Goal: Information Seeking & Learning: Learn about a topic

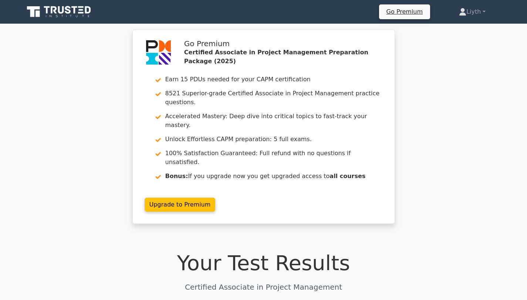
click at [484, 187] on div "Go Premium Certified Associate in Project Management Preparation Package (2025)…" at bounding box center [263, 131] width 527 height 203
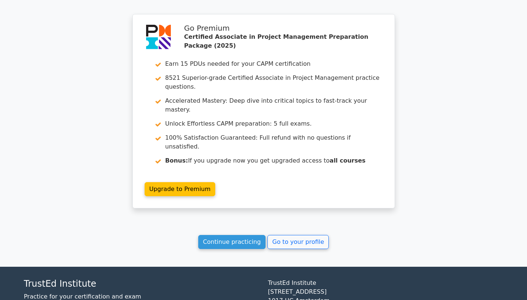
scroll to position [916, 0]
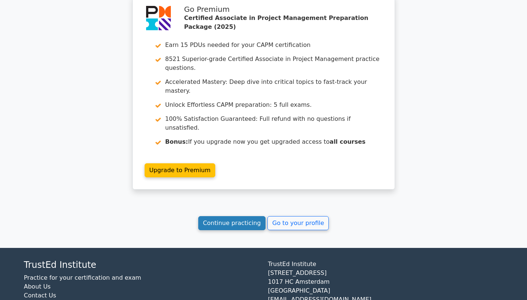
click at [239, 216] on link "Continue practicing" at bounding box center [232, 223] width 68 height 14
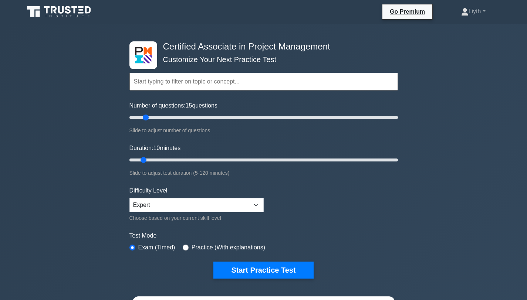
drag, startPoint x: 140, startPoint y: 119, endPoint x: 144, endPoint y: 119, distance: 4.1
type input "15"
click at [144, 119] on input "Number of questions: 15 questions" at bounding box center [263, 117] width 268 height 9
click at [148, 161] on input "Duration: 10 minutes" at bounding box center [263, 160] width 268 height 9
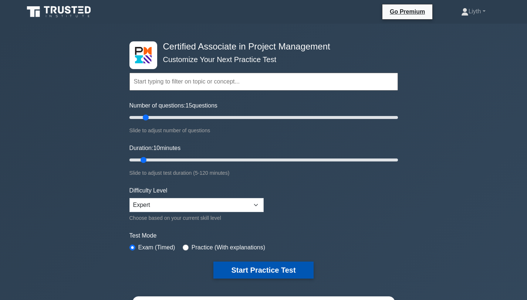
click at [281, 271] on button "Start Practice Test" at bounding box center [263, 270] width 100 height 17
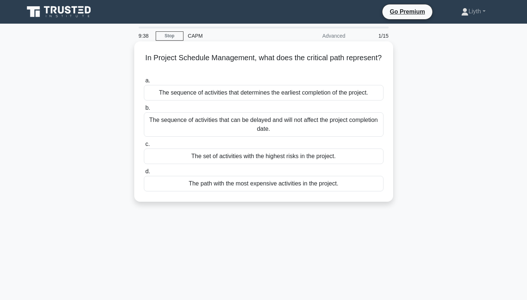
click at [323, 93] on div "The sequence of activities that determines the earliest completion of the proje…" at bounding box center [264, 93] width 240 height 16
click at [144, 83] on input "a. The sequence of activities that determines the earliest completion of the pr…" at bounding box center [144, 80] width 0 height 5
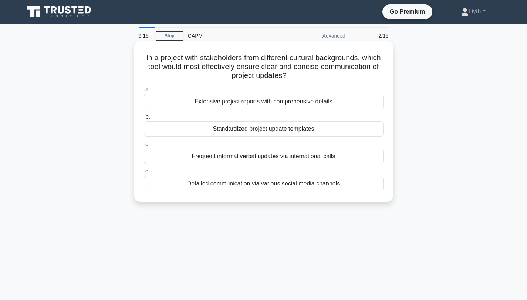
click at [329, 128] on div "Standardized project update templates" at bounding box center [264, 129] width 240 height 16
click at [144, 119] on input "b. Standardized project update templates" at bounding box center [144, 117] width 0 height 5
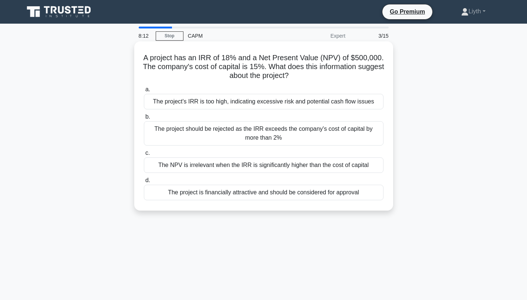
click at [254, 104] on div "The project's IRR is too high, indicating excessive risk and potential cash flo…" at bounding box center [264, 102] width 240 height 16
click at [144, 92] on input "a. The project's IRR is too high, indicating excessive risk and potential cash …" at bounding box center [144, 89] width 0 height 5
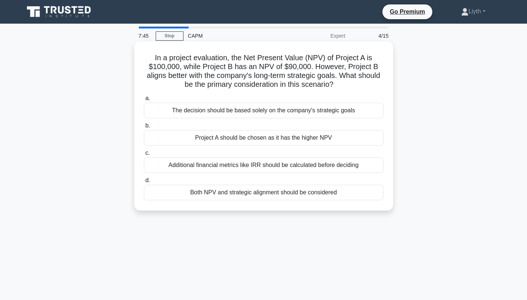
click at [284, 168] on div "Additional financial metrics like IRR should be calculated before deciding" at bounding box center [264, 166] width 240 height 16
click at [144, 156] on input "c. Additional financial metrics like IRR should be calculated before deciding" at bounding box center [144, 153] width 0 height 5
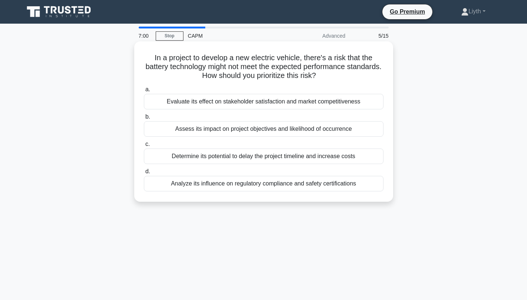
click at [315, 130] on div "Assess its impact on project objectives and likelihood of occurrence" at bounding box center [264, 129] width 240 height 16
click at [144, 119] on input "b. Assess its impact on project objectives and likelihood of occurrence" at bounding box center [144, 117] width 0 height 5
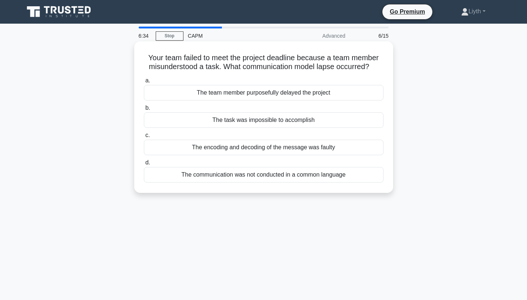
click at [361, 150] on div "The encoding and decoding of the message was faulty" at bounding box center [264, 148] width 240 height 16
click at [144, 138] on input "c. The encoding and decoding of the message was faulty" at bounding box center [144, 135] width 0 height 5
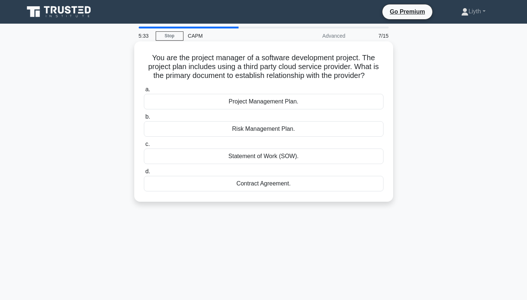
click at [331, 189] on div "Contract Agreement." at bounding box center [264, 184] width 240 height 16
click at [144, 174] on input "d. Contract Agreement." at bounding box center [144, 171] width 0 height 5
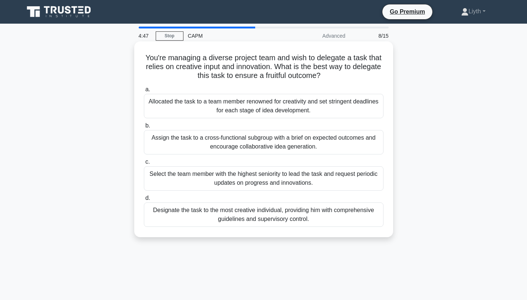
click at [344, 136] on div "Assign the task to a cross-functional subgroup with a brief on expected outcome…" at bounding box center [264, 142] width 240 height 24
click at [144, 128] on input "b. Assign the task to a cross-functional subgroup with a brief on expected outc…" at bounding box center [144, 126] width 0 height 5
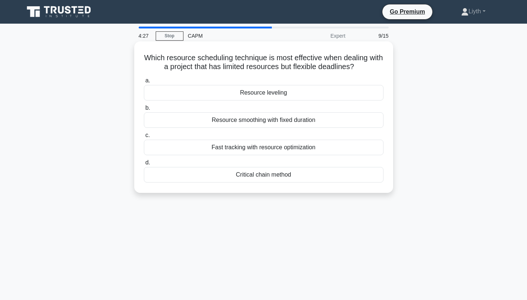
click at [346, 91] on div "Resource leveling" at bounding box center [264, 93] width 240 height 16
click at [144, 83] on input "a. Resource leveling" at bounding box center [144, 80] width 0 height 5
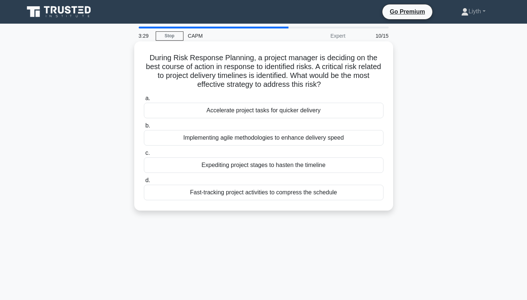
click at [355, 194] on div "Fast-tracking project activities to compress the schedule" at bounding box center [264, 193] width 240 height 16
click at [144, 183] on input "d. Fast-tracking project activities to compress the schedule" at bounding box center [144, 180] width 0 height 5
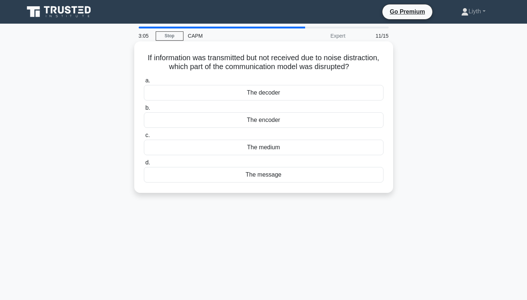
click at [268, 151] on div "The medium" at bounding box center [264, 148] width 240 height 16
click at [144, 138] on input "c. The medium" at bounding box center [144, 135] width 0 height 5
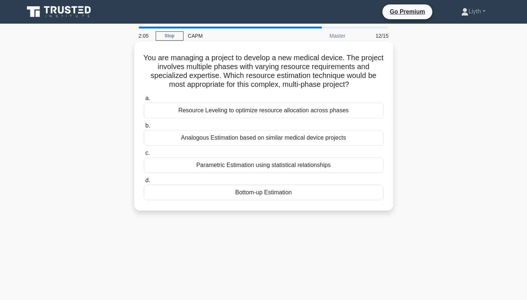
click at [270, 192] on div "Bottom-up Estimation" at bounding box center [264, 193] width 240 height 16
click at [144, 183] on input "d. Bottom-up Estimation" at bounding box center [144, 180] width 0 height 5
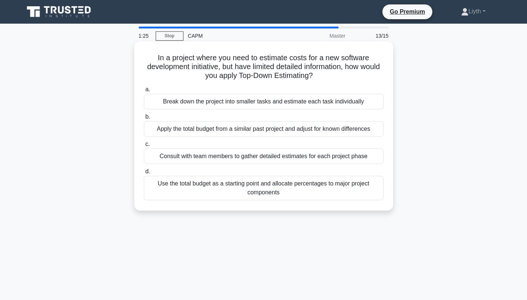
click at [356, 101] on div "Break down the project into smaller tasks and estimate each task individually" at bounding box center [264, 102] width 240 height 16
click at [144, 92] on input "a. Break down the project into smaller tasks and estimate each task individually" at bounding box center [144, 89] width 0 height 5
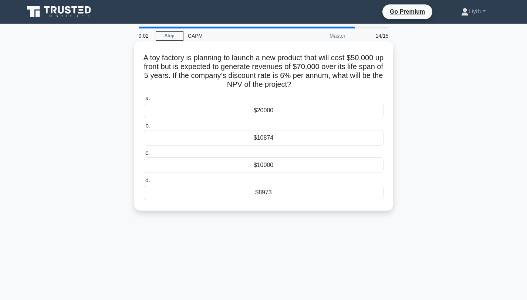
click at [269, 196] on div "$8973" at bounding box center [264, 193] width 240 height 16
click at [144, 183] on input "d. $8973" at bounding box center [144, 180] width 0 height 5
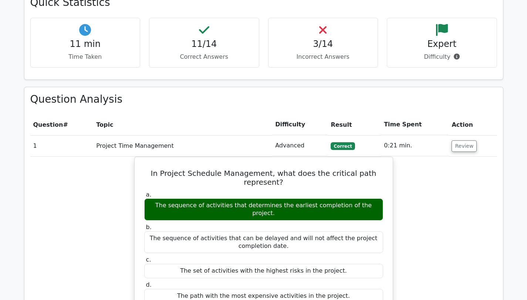
scroll to position [649, 0]
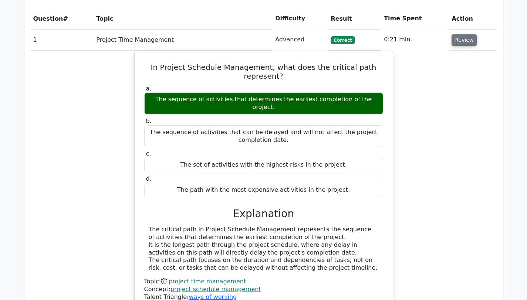
click at [469, 34] on button "Review" at bounding box center [463, 39] width 25 height 11
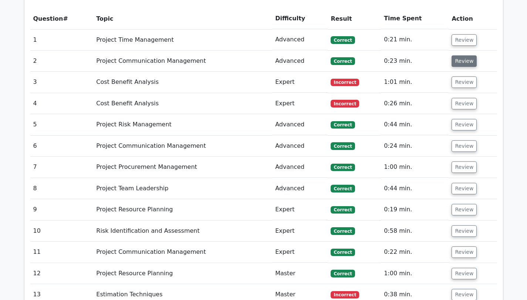
click at [463, 55] on button "Review" at bounding box center [463, 60] width 25 height 11
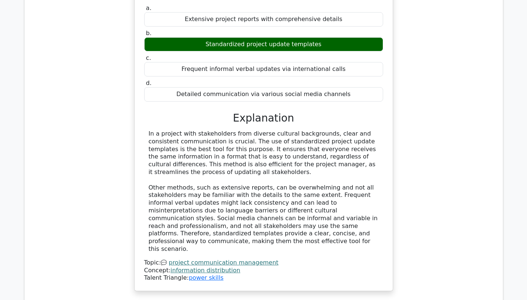
scroll to position [602, 0]
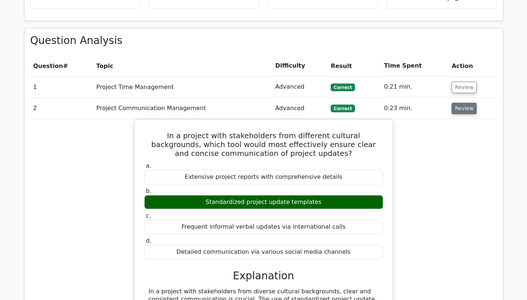
click at [467, 103] on button "Review" at bounding box center [463, 108] width 25 height 11
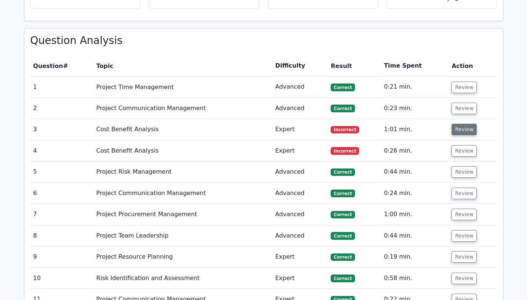
click at [460, 124] on button "Review" at bounding box center [463, 129] width 25 height 11
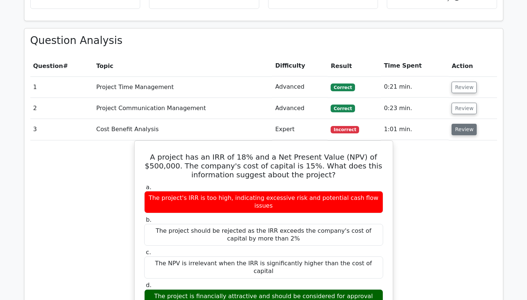
click at [460, 124] on button "Review" at bounding box center [463, 129] width 25 height 11
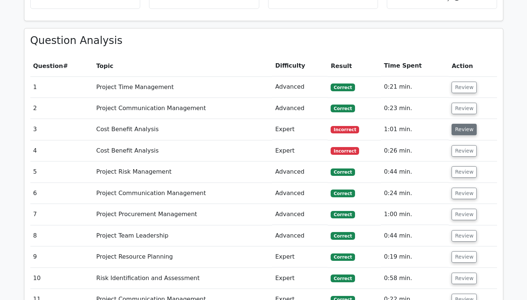
click at [460, 124] on button "Review" at bounding box center [463, 129] width 25 height 11
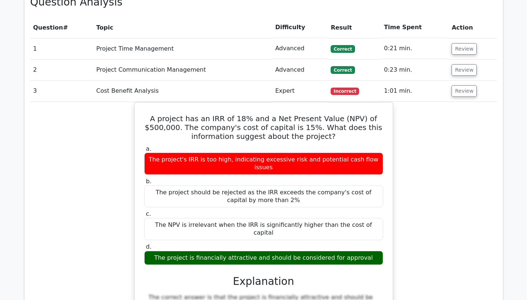
scroll to position [643, 0]
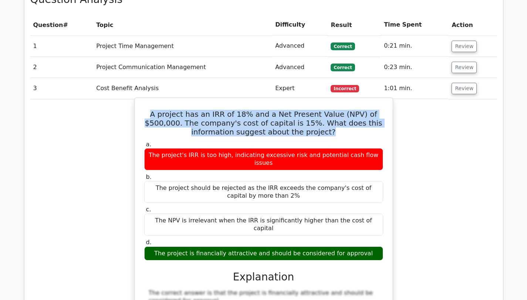
drag, startPoint x: 143, startPoint y: 96, endPoint x: 314, endPoint y: 119, distance: 171.7
copy h5 "A project has an IRR of 18% and a Net Present Value (NPV) of $500,000. The comp…"
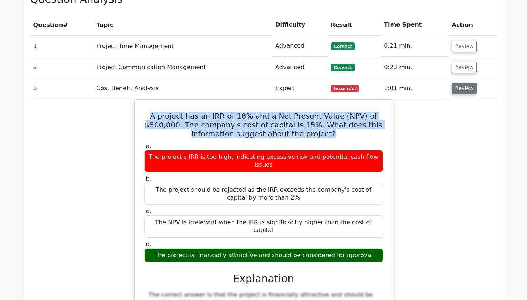
click at [461, 83] on button "Review" at bounding box center [463, 88] width 25 height 11
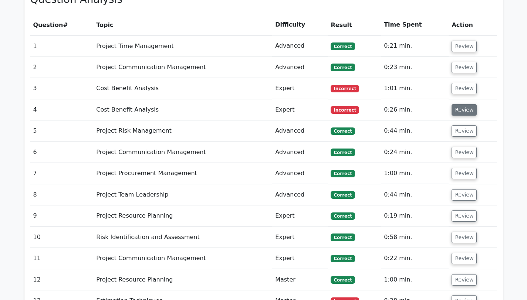
click at [465, 104] on button "Review" at bounding box center [463, 109] width 25 height 11
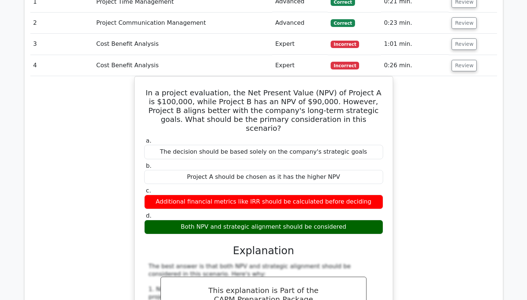
scroll to position [689, 0]
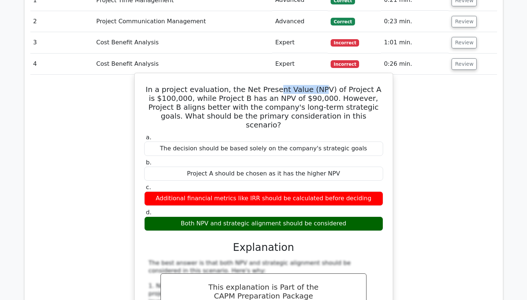
drag, startPoint x: 277, startPoint y: 75, endPoint x: 318, endPoint y: 74, distance: 41.1
click at [318, 85] on h5 "In a project evaluation, the Net Present Value (NPV) of Project A is $100,000, …" at bounding box center [263, 107] width 240 height 44
click at [326, 85] on h5 "In a project evaluation, the Net Present Value (NPV) of Project A is $100,000, …" at bounding box center [263, 107] width 240 height 44
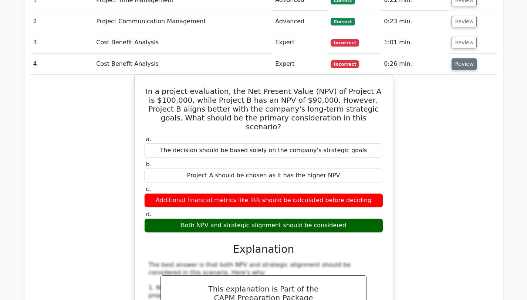
click at [467, 58] on button "Review" at bounding box center [463, 63] width 25 height 11
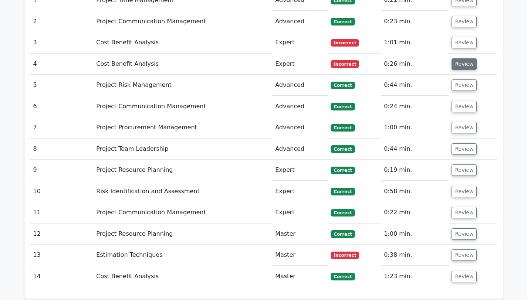
click at [467, 58] on button "Review" at bounding box center [463, 63] width 25 height 11
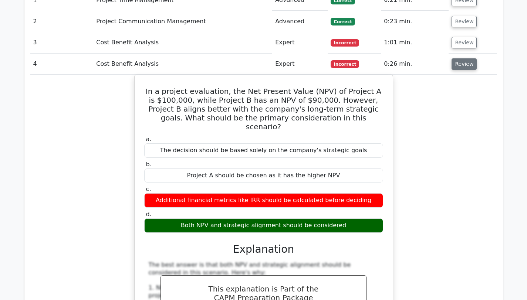
click at [466, 58] on button "Review" at bounding box center [463, 63] width 25 height 11
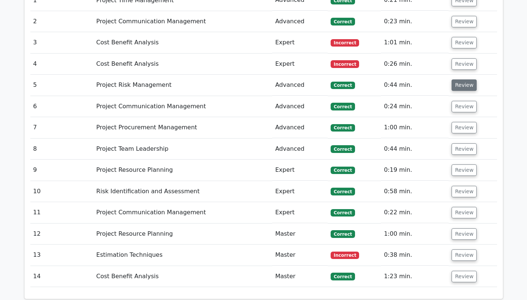
click at [457, 80] on button "Review" at bounding box center [463, 85] width 25 height 11
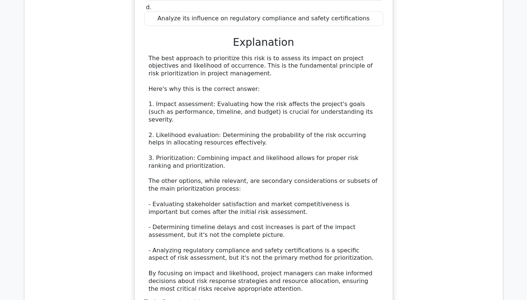
scroll to position [941, 0]
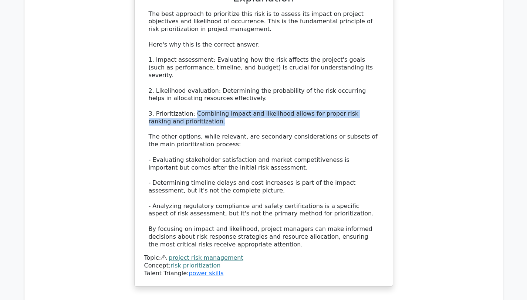
drag, startPoint x: 192, startPoint y: 89, endPoint x: 220, endPoint y: 92, distance: 27.9
click at [220, 92] on div "The best approach to prioritize this risk is to assess its impact on project ob…" at bounding box center [264, 129] width 230 height 239
click at [220, 94] on div "The best approach to prioritize this risk is to assess its impact on project ob…" at bounding box center [264, 129] width 230 height 239
drag, startPoint x: 212, startPoint y: 90, endPoint x: 275, endPoint y: 91, distance: 63.2
click at [273, 89] on div "The best approach to prioritize this risk is to assess its impact on project ob…" at bounding box center [264, 129] width 230 height 239
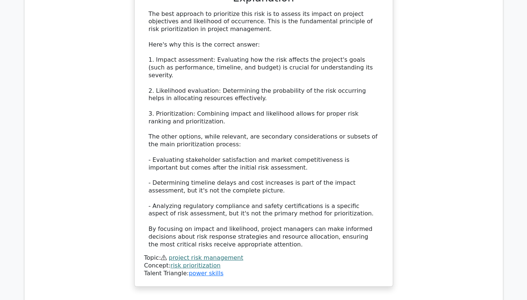
click at [275, 96] on div "The best approach to prioritize this risk is to assess its impact on project ob…" at bounding box center [264, 129] width 230 height 239
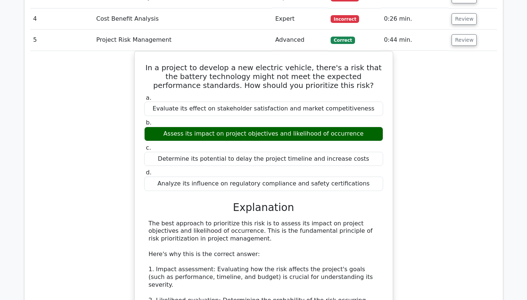
scroll to position [663, 0]
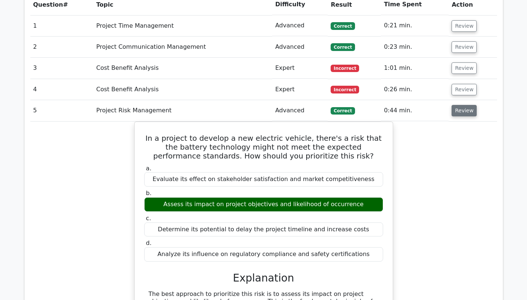
click at [451, 105] on button "Review" at bounding box center [463, 110] width 25 height 11
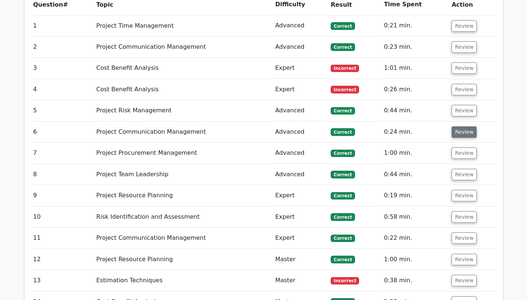
click at [459, 126] on button "Review" at bounding box center [463, 131] width 25 height 11
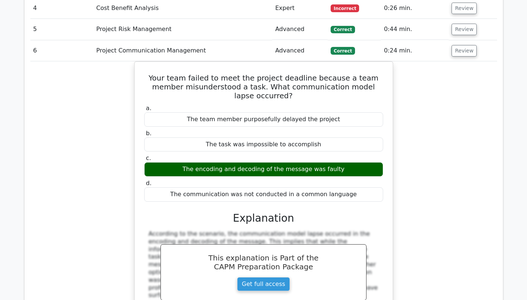
scroll to position [713, 0]
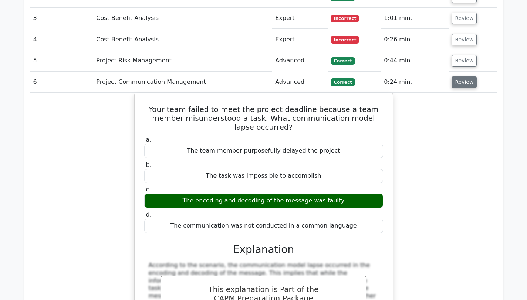
click at [462, 77] on button "Review" at bounding box center [463, 82] width 25 height 11
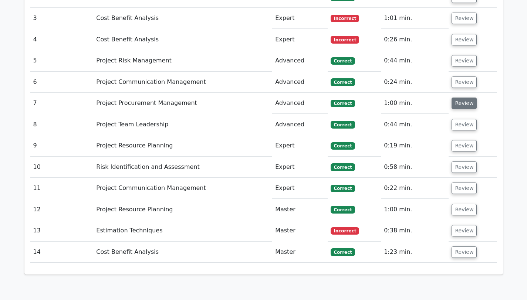
click at [459, 98] on button "Review" at bounding box center [463, 103] width 25 height 11
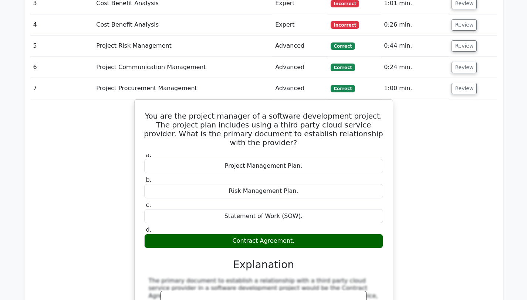
scroll to position [783, 0]
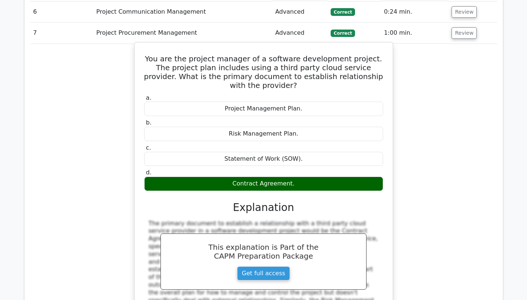
click at [176, 152] on div "Statement of Work (SOW)." at bounding box center [263, 159] width 239 height 14
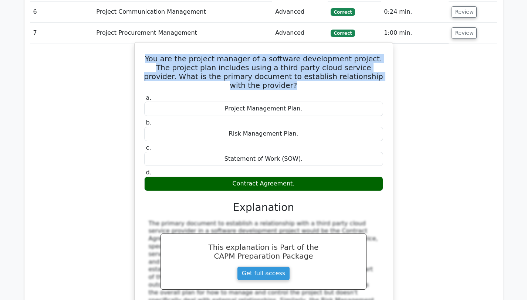
drag, startPoint x: 372, startPoint y: 60, endPoint x: 146, endPoint y: 43, distance: 226.2
click at [146, 54] on h5 "You are the project manager of a software development project. The project plan…" at bounding box center [263, 71] width 240 height 35
copy h5 "You are the project manager of a software development project. The project plan…"
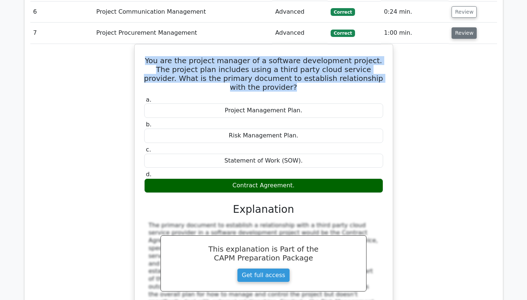
click at [466, 27] on button "Review" at bounding box center [463, 32] width 25 height 11
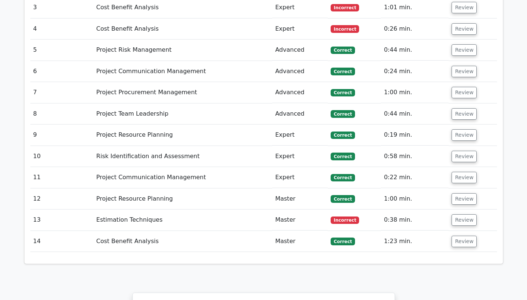
scroll to position [705, 0]
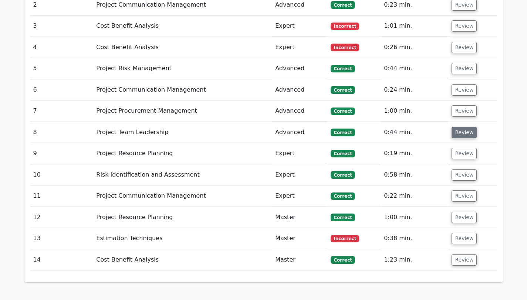
click at [456, 127] on button "Review" at bounding box center [463, 132] width 25 height 11
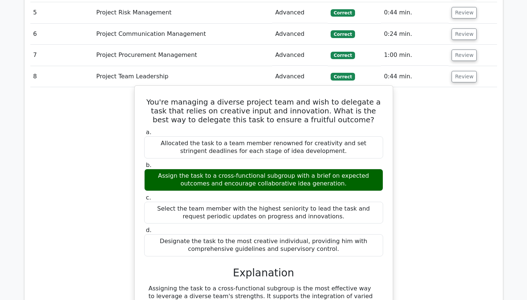
scroll to position [758, 0]
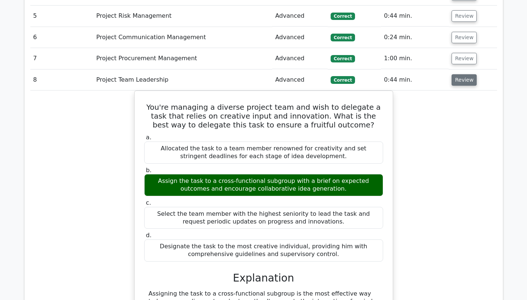
click at [459, 74] on button "Review" at bounding box center [463, 79] width 25 height 11
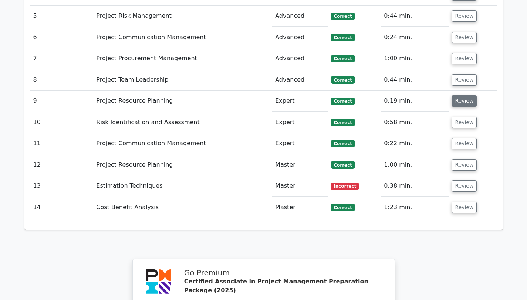
click at [457, 95] on button "Review" at bounding box center [463, 100] width 25 height 11
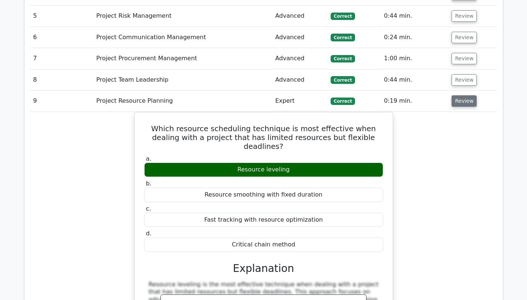
click at [461, 95] on button "Review" at bounding box center [463, 100] width 25 height 11
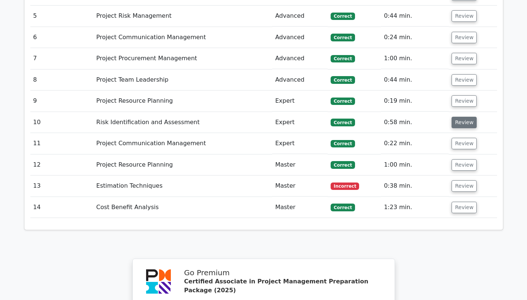
click at [462, 117] on button "Review" at bounding box center [463, 122] width 25 height 11
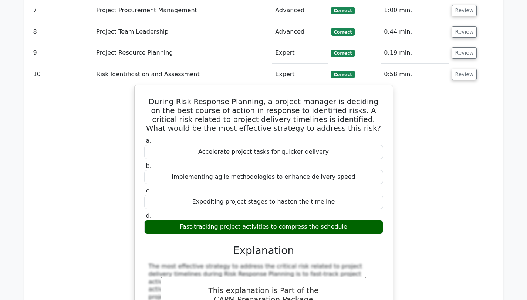
scroll to position [808, 0]
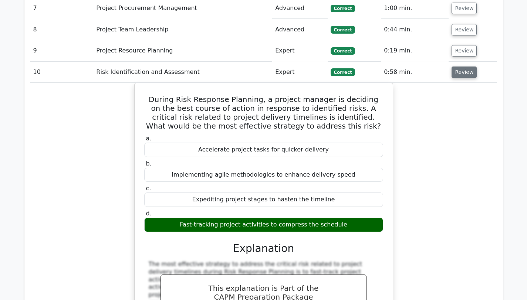
click at [473, 67] on button "Review" at bounding box center [463, 72] width 25 height 11
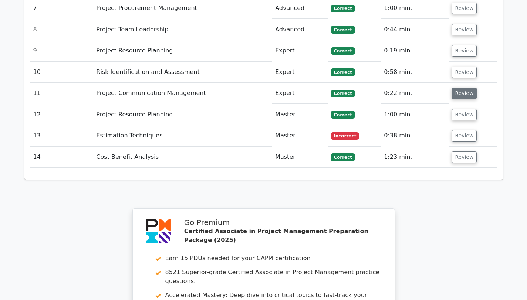
click at [467, 88] on button "Review" at bounding box center [463, 93] width 25 height 11
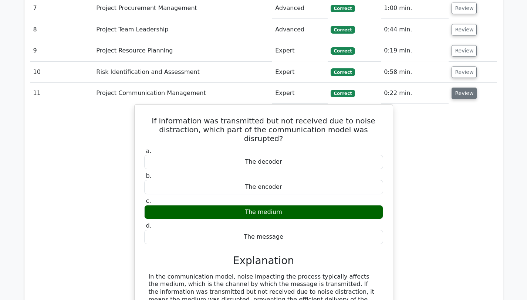
click at [467, 88] on button "Review" at bounding box center [463, 93] width 25 height 11
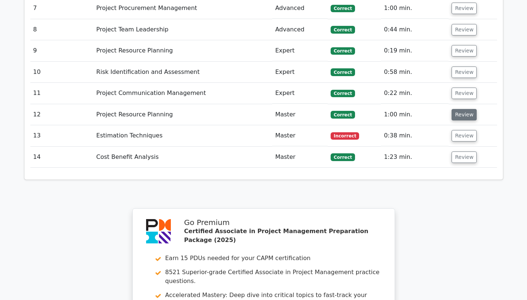
click at [463, 109] on button "Review" at bounding box center [463, 114] width 25 height 11
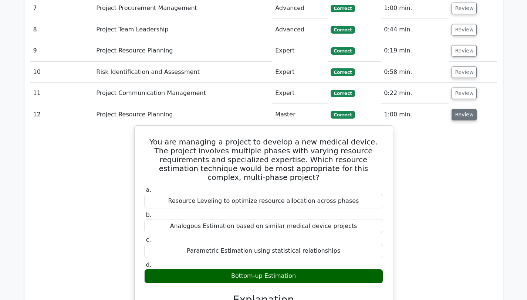
click at [463, 109] on button "Review" at bounding box center [463, 114] width 25 height 11
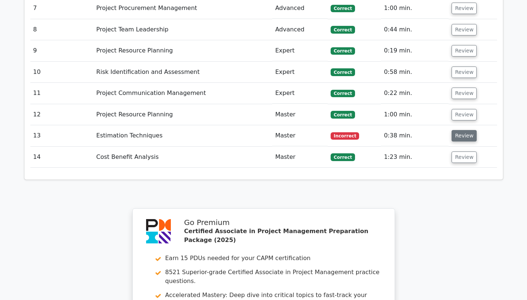
click at [461, 130] on button "Review" at bounding box center [463, 135] width 25 height 11
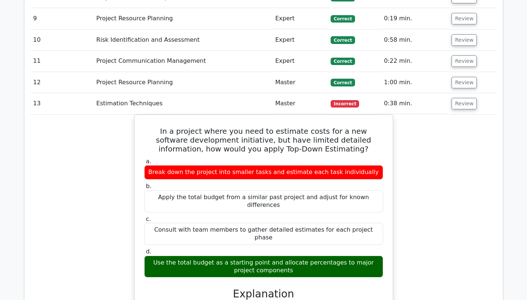
scroll to position [856, 0]
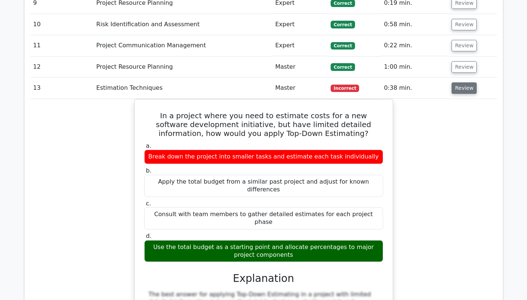
click at [458, 82] on button "Review" at bounding box center [463, 87] width 25 height 11
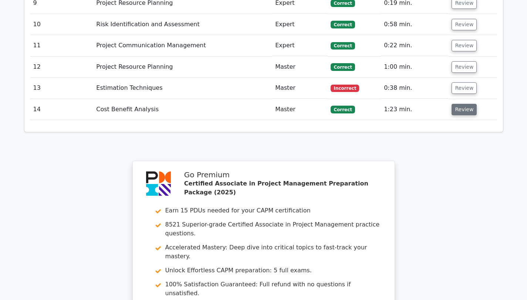
click at [463, 104] on button "Review" at bounding box center [463, 109] width 25 height 11
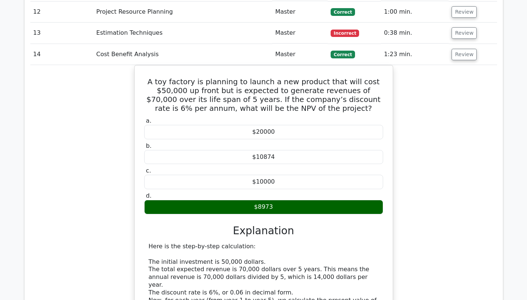
scroll to position [912, 0]
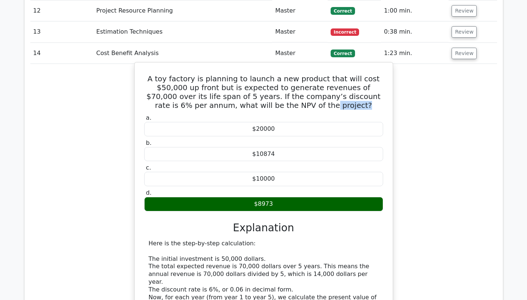
drag, startPoint x: 207, startPoint y: 92, endPoint x: 283, endPoint y: 89, distance: 75.1
click at [283, 89] on div "A toy factory is planning to launch a new product that will cost $50,000 up fro…" at bounding box center [264, 281] width 252 height 432
click at [323, 93] on div "A toy factory is planning to launch a new product that will cost $50,000 up fro…" at bounding box center [264, 281] width 252 height 432
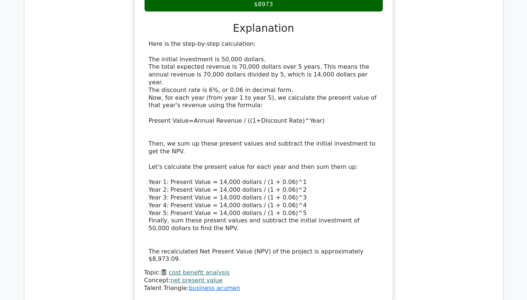
scroll to position [1114, 0]
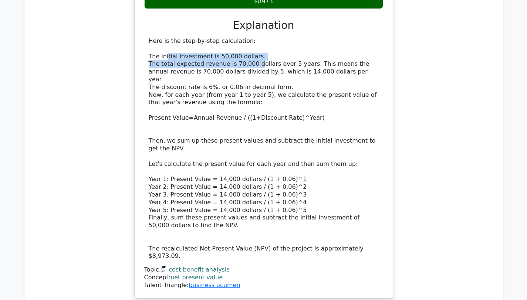
drag, startPoint x: 166, startPoint y: 39, endPoint x: 254, endPoint y: 44, distance: 88.1
click at [252, 44] on div "Here is the step-by-step calculation: The initial investment is 50,000 dollars.…" at bounding box center [264, 148] width 230 height 223
click at [257, 60] on div "Here is the step-by-step calculation: The initial investment is 50,000 dollars.…" at bounding box center [264, 148] width 230 height 223
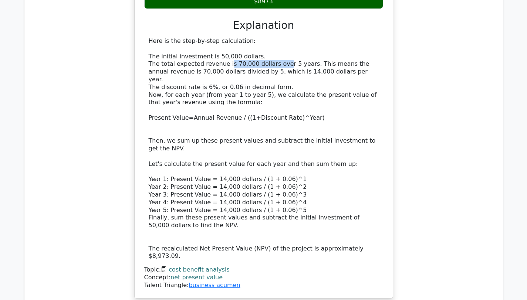
drag, startPoint x: 243, startPoint y: 47, endPoint x: 277, endPoint y: 47, distance: 34.4
click at [277, 47] on div "Here is the step-by-step calculation: The initial investment is 50,000 dollars.…" at bounding box center [264, 148] width 230 height 223
click at [300, 51] on div "Here is the step-by-step calculation: The initial investment is 50,000 dollars.…" at bounding box center [264, 148] width 230 height 223
drag, startPoint x: 301, startPoint y: 47, endPoint x: 258, endPoint y: 44, distance: 42.6
click at [277, 45] on div "Here is the step-by-step calculation: The initial investment is 50,000 dollars.…" at bounding box center [264, 148] width 230 height 223
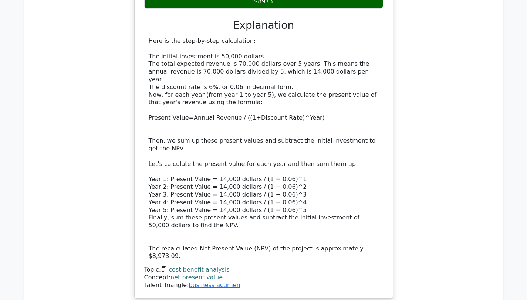
click at [240, 47] on div "Here is the step-by-step calculation: The initial investment is 50,000 dollars.…" at bounding box center [264, 148] width 230 height 223
drag, startPoint x: 280, startPoint y: 48, endPoint x: 290, endPoint y: 48, distance: 10.7
click at [290, 48] on div "Here is the step-by-step calculation: The initial investment is 50,000 dollars.…" at bounding box center [264, 148] width 230 height 223
click at [336, 50] on div "Here is the step-by-step calculation: The initial investment is 50,000 dollars.…" at bounding box center [264, 148] width 230 height 223
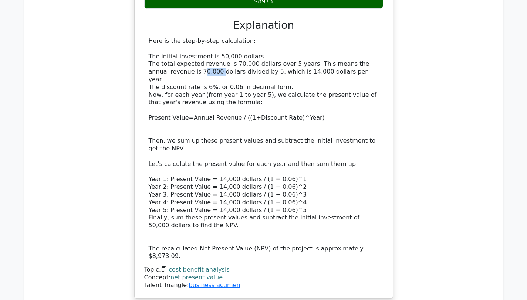
click at [198, 57] on div "Here is the step-by-step calculation: The initial investment is 50,000 dollars.…" at bounding box center [264, 148] width 230 height 223
click at [220, 58] on div "Here is the step-by-step calculation: The initial investment is 50,000 dollars.…" at bounding box center [264, 148] width 230 height 223
drag, startPoint x: 279, startPoint y: 55, endPoint x: 300, endPoint y: 57, distance: 20.4
click at [300, 57] on div "Here is the step-by-step calculation: The initial investment is 50,000 dollars.…" at bounding box center [264, 148] width 230 height 223
click at [310, 62] on div "Here is the step-by-step calculation: The initial investment is 50,000 dollars.…" at bounding box center [264, 148] width 230 height 223
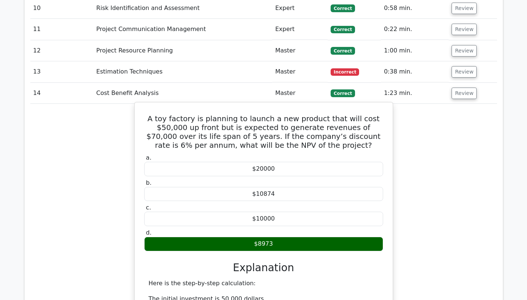
scroll to position [785, 0]
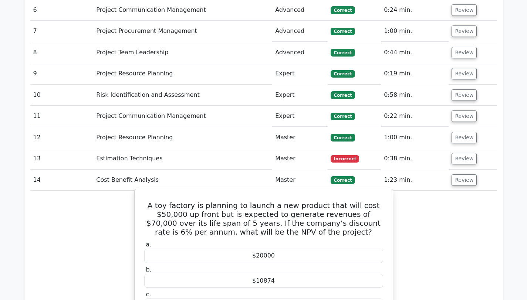
click at [306, 212] on h5 "A toy factory is planning to launch a new product that will cost $50,000 up fro…" at bounding box center [263, 218] width 240 height 35
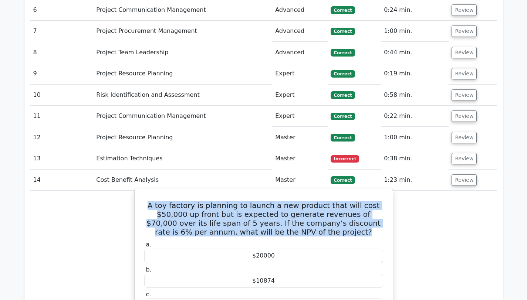
drag, startPoint x: 315, startPoint y: 212, endPoint x: 138, endPoint y: 191, distance: 178.7
copy h5 "A toy factory is planning to launch a new product that will cost $50,000 up fro…"
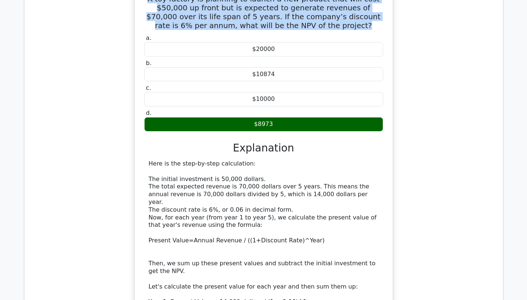
scroll to position [800, 0]
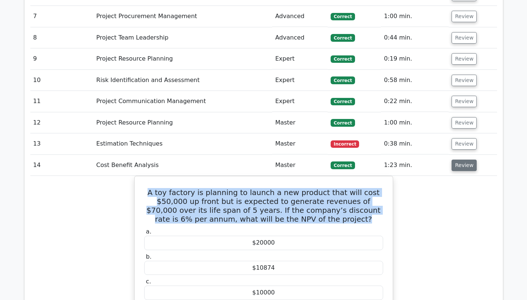
click at [464, 160] on button "Review" at bounding box center [463, 165] width 25 height 11
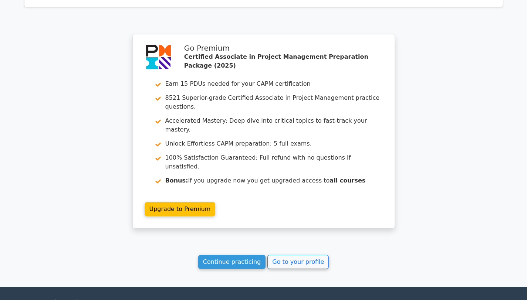
scroll to position [1021, 0]
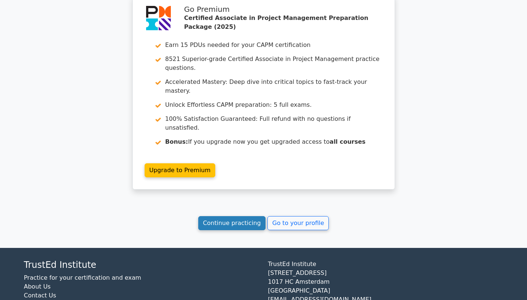
click at [250, 216] on link "Continue practicing" at bounding box center [232, 223] width 68 height 14
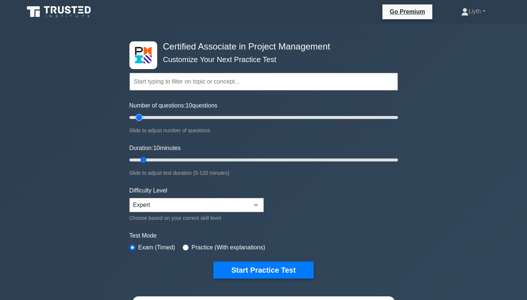
click at [138, 115] on input "Number of questions: 10 questions" at bounding box center [263, 117] width 268 height 9
drag, startPoint x: 138, startPoint y: 115, endPoint x: 143, endPoint y: 116, distance: 4.9
type input "15"
click at [143, 116] on input "Number of questions: 15 questions" at bounding box center [263, 117] width 268 height 9
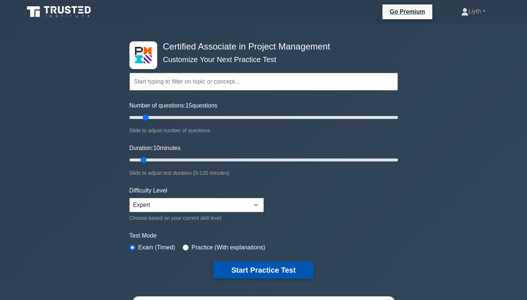
click at [284, 269] on button "Start Practice Test" at bounding box center [263, 270] width 100 height 17
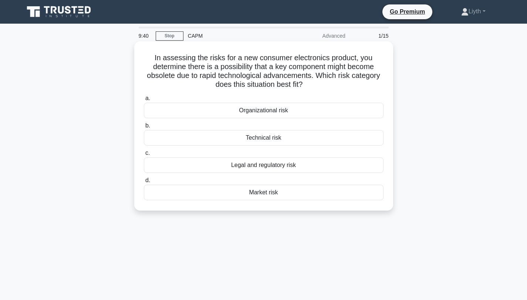
click at [301, 194] on div "Market risk" at bounding box center [264, 193] width 240 height 16
click at [144, 183] on input "d. Market risk" at bounding box center [144, 180] width 0 height 5
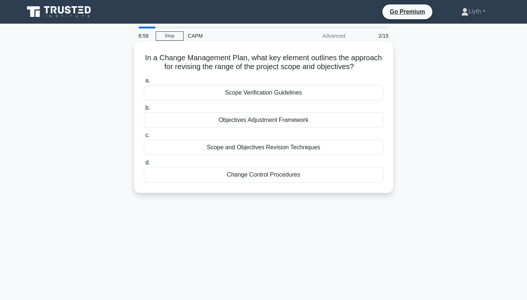
click at [341, 178] on div "Change Control Procedures" at bounding box center [264, 175] width 240 height 16
click at [144, 165] on input "d. Change Control Procedures" at bounding box center [144, 162] width 0 height 5
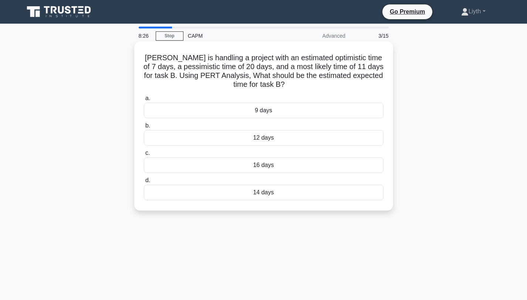
click at [339, 140] on div "12 days" at bounding box center [264, 138] width 240 height 16
click at [144, 128] on input "b. 12 days" at bounding box center [144, 126] width 0 height 5
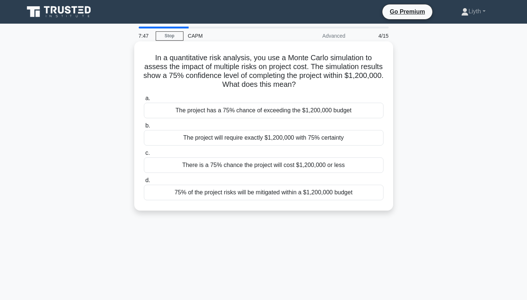
click at [347, 166] on div "There is a 75% chance the project will cost $1,200,000 or less" at bounding box center [264, 166] width 240 height 16
click at [144, 156] on input "c. There is a 75% chance the project will cost $1,200,000 or less" at bounding box center [144, 153] width 0 height 5
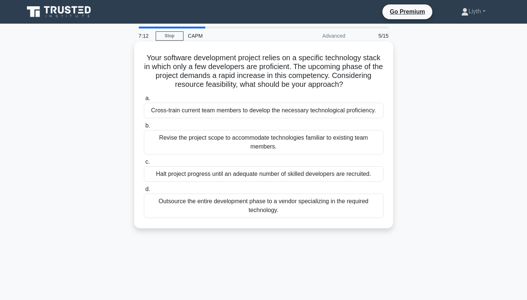
click at [343, 109] on div "Cross-train current team members to develop the necessary technological profici…" at bounding box center [264, 111] width 240 height 16
click at [144, 101] on input "a. Cross-train current team members to develop the necessary technological prof…" at bounding box center [144, 98] width 0 height 5
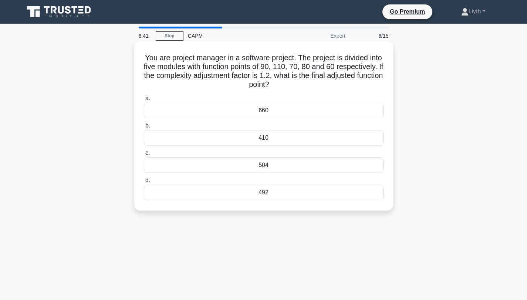
click at [336, 136] on div "410" at bounding box center [264, 138] width 240 height 16
click at [144, 128] on input "b. 410" at bounding box center [144, 126] width 0 height 5
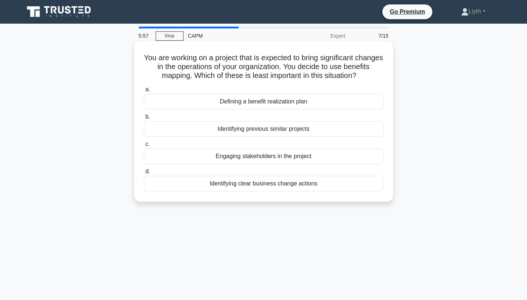
click at [366, 125] on div "Identifying previous similar projects" at bounding box center [264, 129] width 240 height 16
click at [144, 119] on input "b. Identifying previous similar projects" at bounding box center [144, 117] width 0 height 5
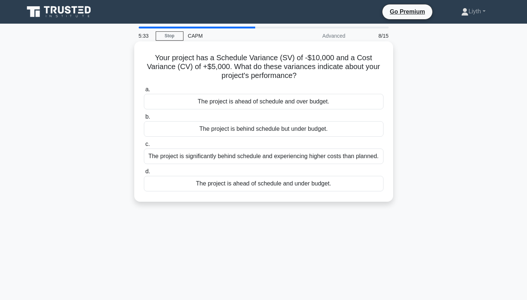
click at [366, 157] on div "The project is significantly behind schedule and experiencing higher costs than…" at bounding box center [264, 157] width 240 height 16
click at [144, 147] on input "c. The project is significantly behind schedule and experiencing higher costs t…" at bounding box center [144, 144] width 0 height 5
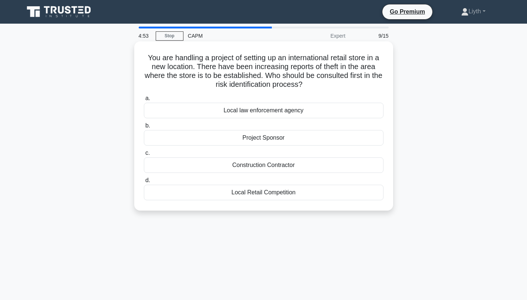
click at [301, 114] on div "Local law enforcement agency" at bounding box center [264, 111] width 240 height 16
click at [144, 101] on input "a. Local law enforcement agency" at bounding box center [144, 98] width 0 height 5
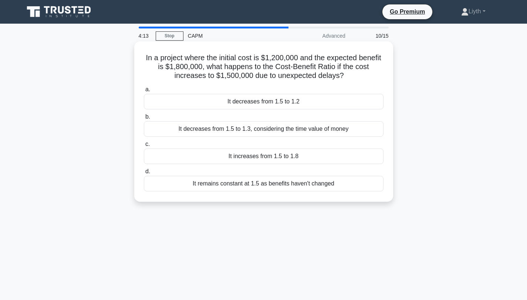
click at [350, 105] on div "It decreases from 1.5 to 1.2" at bounding box center [264, 102] width 240 height 16
click at [144, 92] on input "a. It decreases from 1.5 to 1.2" at bounding box center [144, 89] width 0 height 5
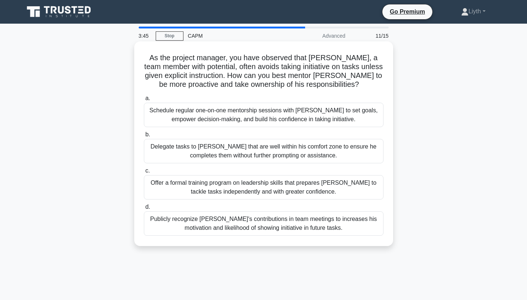
click at [357, 118] on div "Schedule regular one-on-one mentorship sessions with [PERSON_NAME] to set goals…" at bounding box center [264, 115] width 240 height 24
click at [144, 101] on input "a. Schedule regular one-on-one mentorship sessions with Bruce to set goals, emp…" at bounding box center [144, 98] width 0 height 5
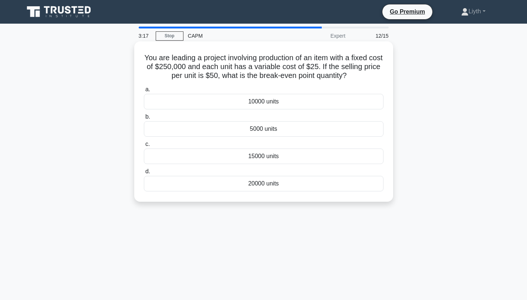
click at [348, 132] on div "5000 units" at bounding box center [264, 129] width 240 height 16
click at [144, 119] on input "b. 5000 units" at bounding box center [144, 117] width 0 height 5
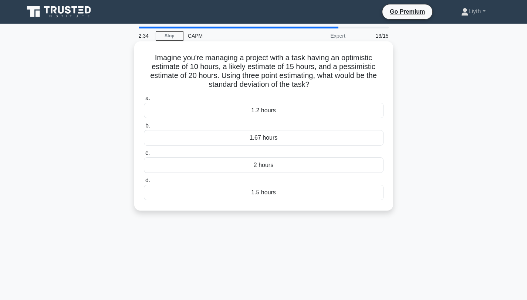
click at [329, 142] on div "1.67 hours" at bounding box center [264, 138] width 240 height 16
click at [144, 128] on input "b. 1.67 hours" at bounding box center [144, 126] width 0 height 5
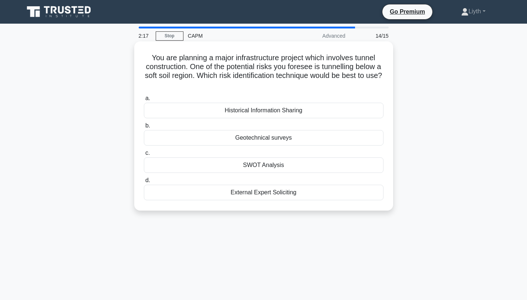
click at [264, 141] on div "Geotechnical surveys" at bounding box center [264, 138] width 240 height 16
click at [144, 128] on input "b. Geotechnical surveys" at bounding box center [144, 126] width 0 height 5
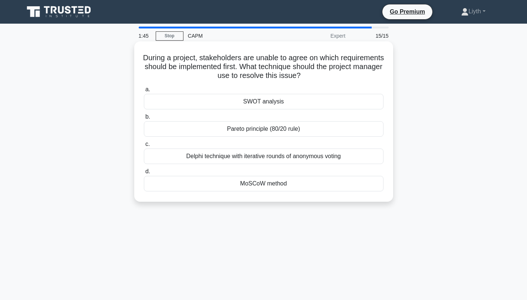
click at [359, 160] on div "Delphi technique with iterative rounds of anonymous voting" at bounding box center [264, 157] width 240 height 16
click at [144, 147] on input "c. Delphi technique with iterative rounds of anonymous voting" at bounding box center [144, 144] width 0 height 5
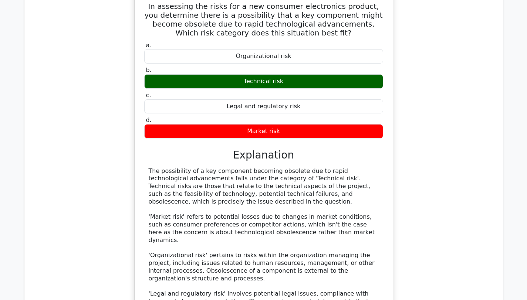
scroll to position [581, 0]
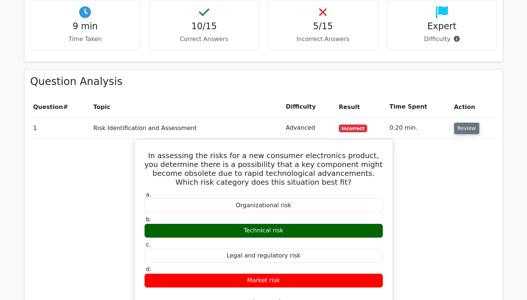
click at [470, 123] on button "Review" at bounding box center [466, 128] width 25 height 11
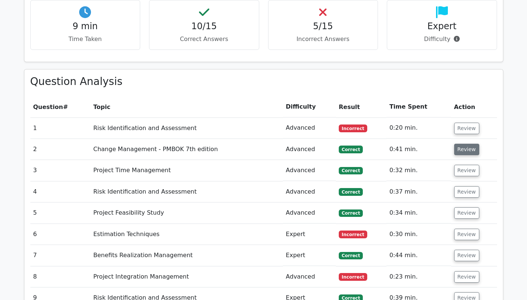
click at [471, 144] on button "Review" at bounding box center [466, 149] width 25 height 11
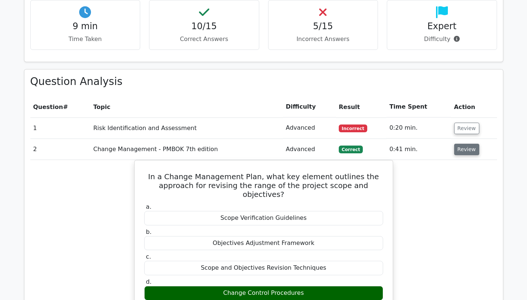
click at [470, 144] on button "Review" at bounding box center [466, 149] width 25 height 11
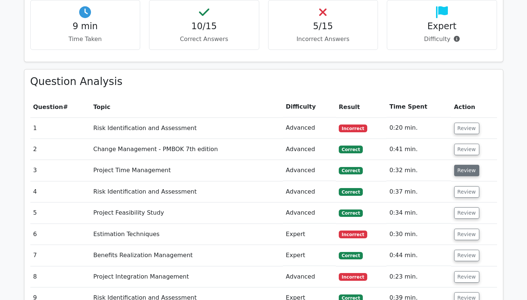
click at [469, 165] on button "Review" at bounding box center [466, 170] width 25 height 11
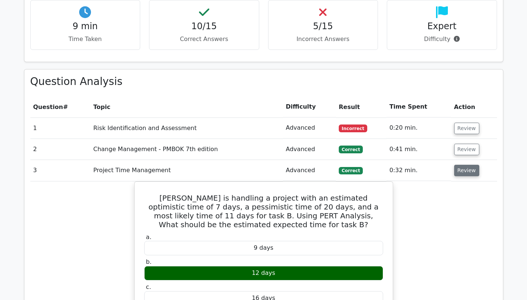
click at [469, 165] on button "Review" at bounding box center [466, 170] width 25 height 11
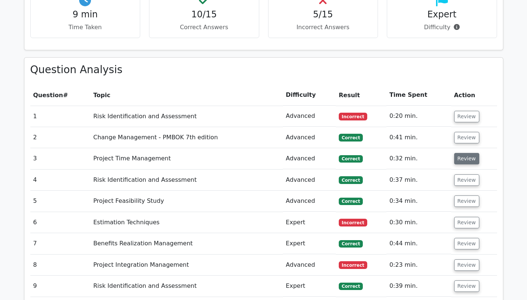
scroll to position [593, 0]
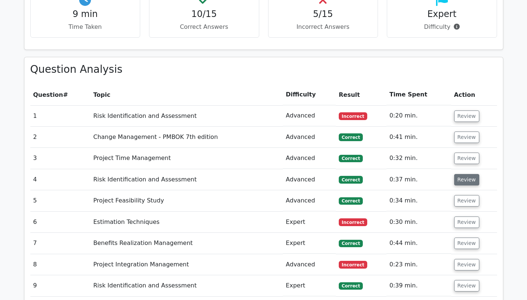
click at [461, 174] on button "Review" at bounding box center [466, 179] width 25 height 11
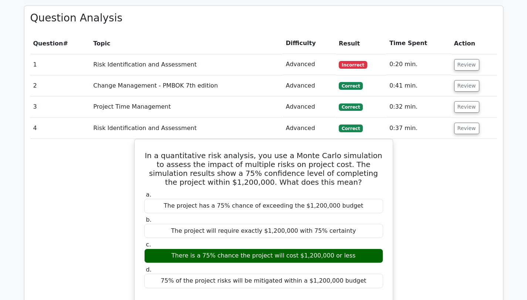
scroll to position [645, 0]
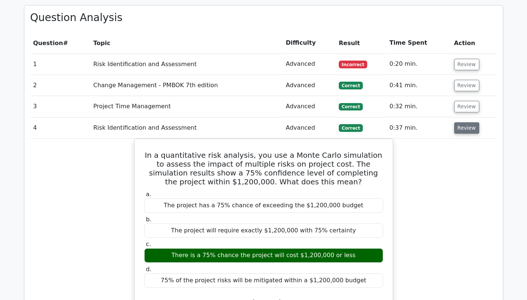
click at [467, 122] on button "Review" at bounding box center [466, 127] width 25 height 11
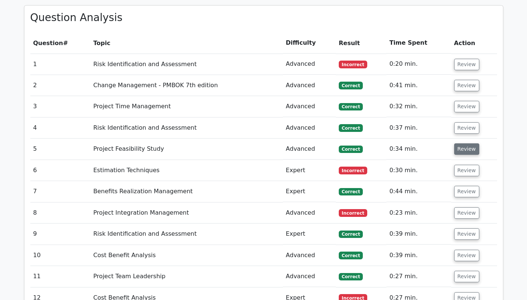
click at [468, 143] on button "Review" at bounding box center [466, 148] width 25 height 11
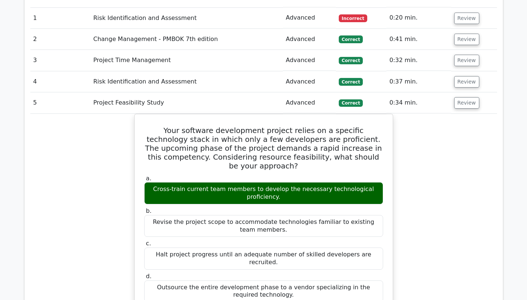
scroll to position [691, 0]
click at [464, 97] on button "Review" at bounding box center [466, 102] width 25 height 11
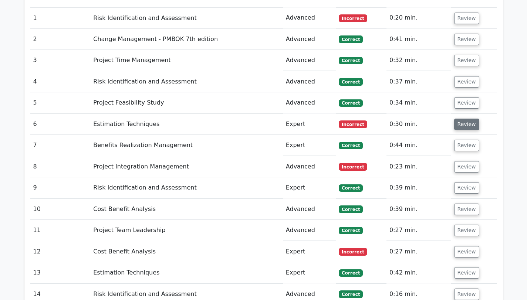
click at [468, 119] on button "Review" at bounding box center [466, 124] width 25 height 11
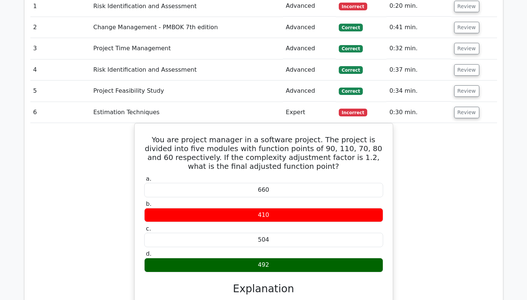
scroll to position [703, 0]
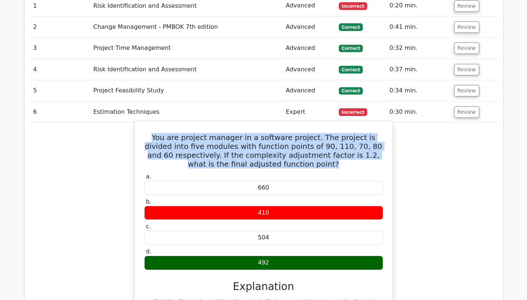
drag, startPoint x: 296, startPoint y: 149, endPoint x: 137, endPoint y: 119, distance: 161.9
click at [137, 121] on div "You are project manager in a software project. The project is divided into five…" at bounding box center [263, 266] width 259 height 291
copy h5 "You are project manager in a software project. The project is divided into five…"
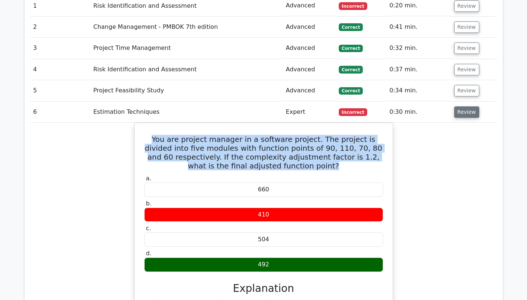
click at [457, 106] on button "Review" at bounding box center [466, 111] width 25 height 11
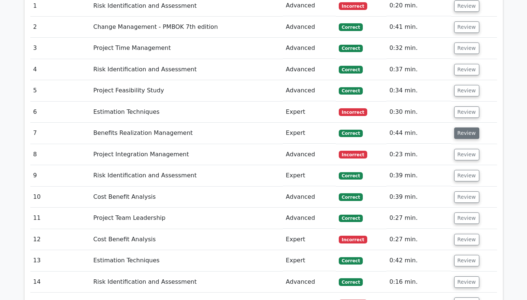
click at [463, 128] on button "Review" at bounding box center [466, 133] width 25 height 11
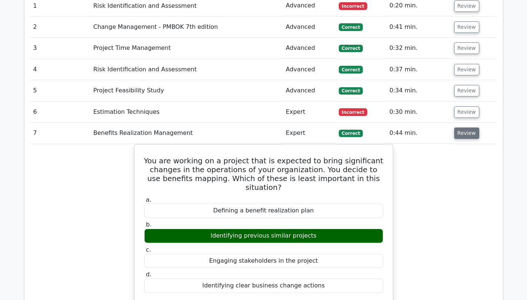
click at [463, 128] on button "Review" at bounding box center [466, 133] width 25 height 11
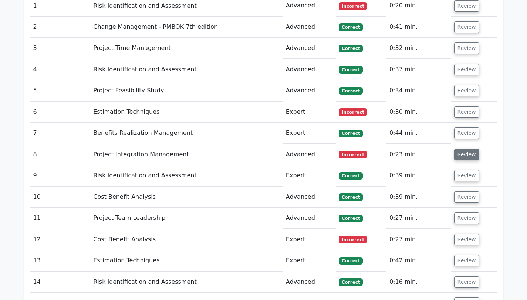
click at [463, 149] on button "Review" at bounding box center [466, 154] width 25 height 11
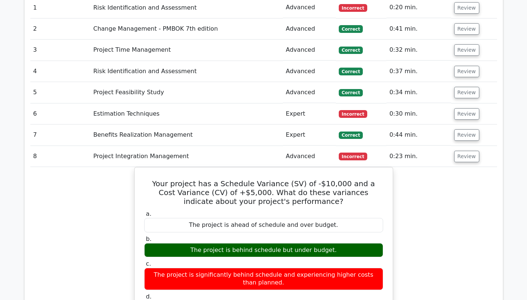
scroll to position [770, 0]
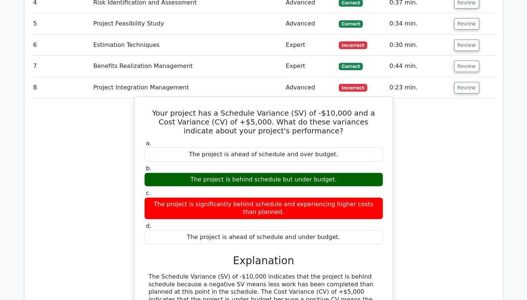
click at [200, 109] on h5 "Your project has a Schedule Variance (SV) of -$10,000 and a Cost Variance (CV) …" at bounding box center [263, 122] width 240 height 27
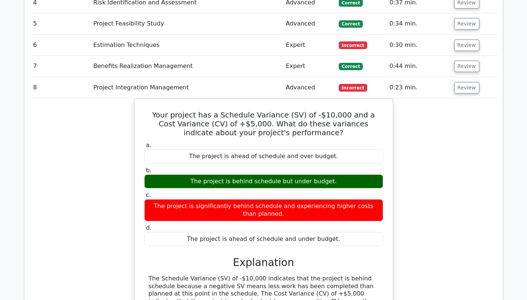
click at [457, 77] on td "Review" at bounding box center [474, 87] width 46 height 21
click at [459, 82] on button "Review" at bounding box center [466, 87] width 25 height 11
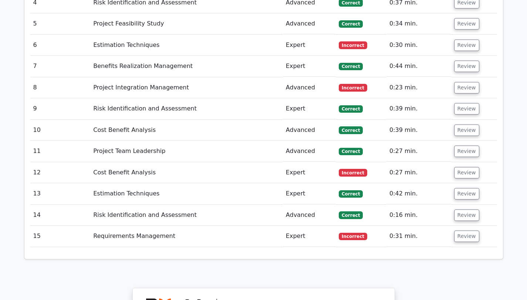
click at [465, 98] on td "Review" at bounding box center [474, 108] width 46 height 21
click at [464, 103] on button "Review" at bounding box center [466, 108] width 25 height 11
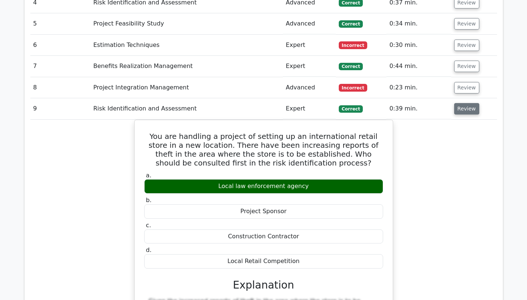
click at [464, 103] on button "Review" at bounding box center [466, 108] width 25 height 11
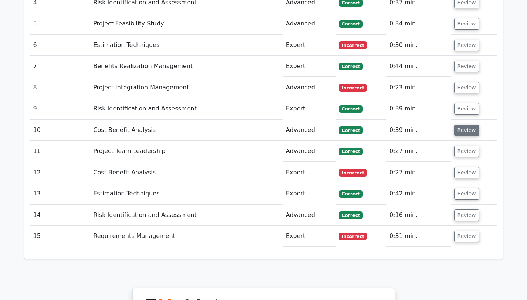
click at [461, 125] on button "Review" at bounding box center [466, 130] width 25 height 11
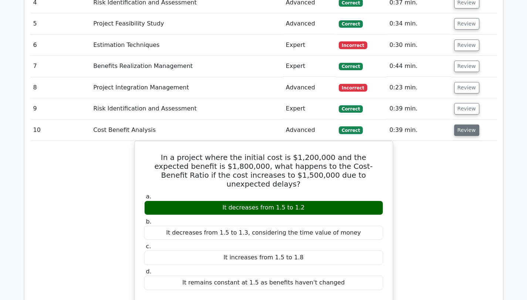
click at [461, 125] on button "Review" at bounding box center [466, 130] width 25 height 11
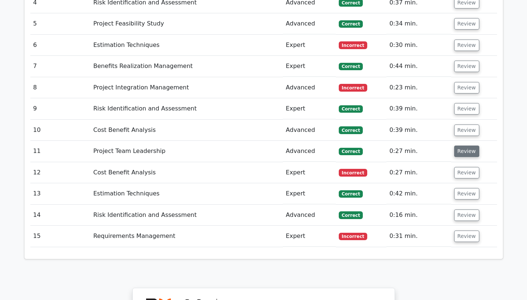
click at [462, 146] on button "Review" at bounding box center [466, 151] width 25 height 11
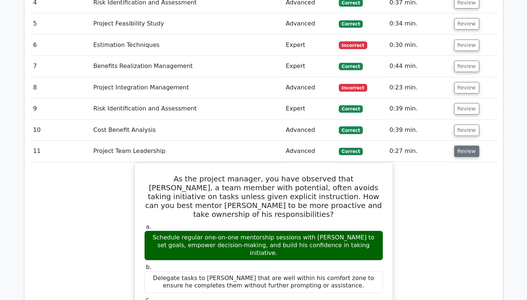
click at [462, 146] on button "Review" at bounding box center [466, 151] width 25 height 11
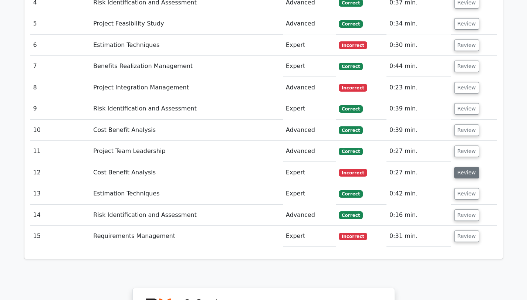
click at [462, 167] on button "Review" at bounding box center [466, 172] width 25 height 11
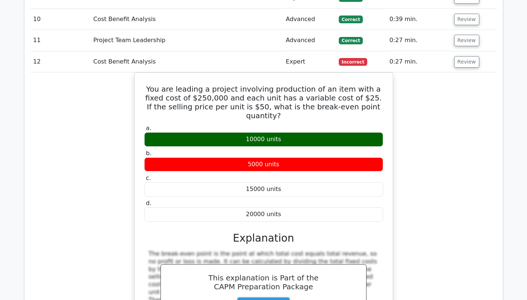
scroll to position [881, 0]
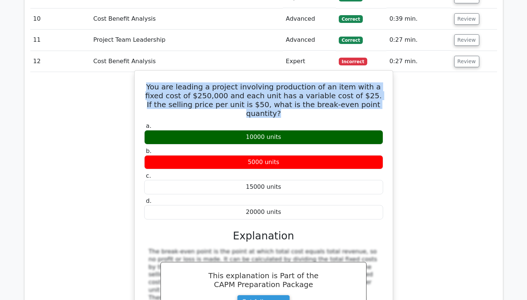
drag, startPoint x: 355, startPoint y: 88, endPoint x: 149, endPoint y: 59, distance: 208.3
click at [149, 74] on div "You are leading a project involving production of an item with a fixed cost of …" at bounding box center [264, 216] width 252 height 284
copy h5 "You are leading a project involving production of an item with a fixed cost of …"
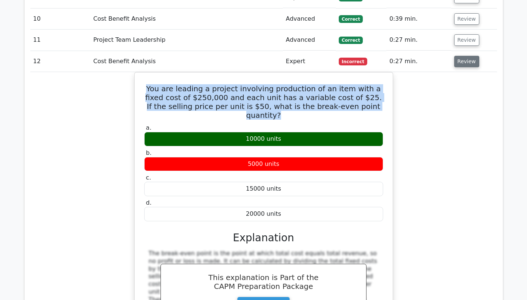
click at [470, 56] on button "Review" at bounding box center [466, 61] width 25 height 11
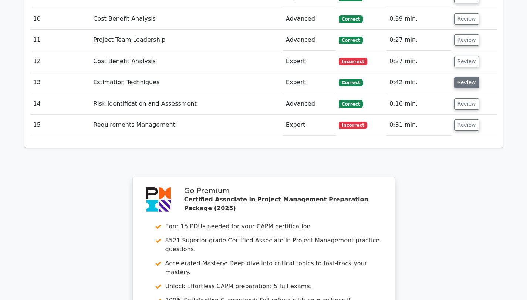
click at [474, 77] on button "Review" at bounding box center [466, 82] width 25 height 11
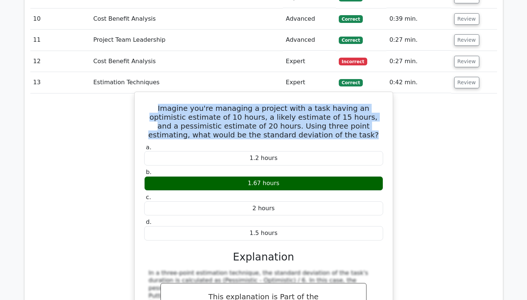
drag, startPoint x: 298, startPoint y: 118, endPoint x: 134, endPoint y: 95, distance: 165.7
click at [134, 95] on div "Imagine you're managing a project with a task having an optimistic estimate of …" at bounding box center [263, 237] width 259 height 291
copy h5 "Imagine you're managing a project with a task having an optimistic estimate of …"
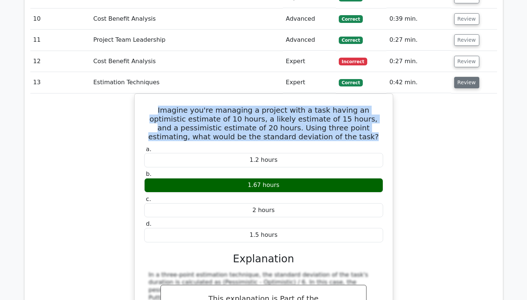
click at [465, 77] on button "Review" at bounding box center [466, 82] width 25 height 11
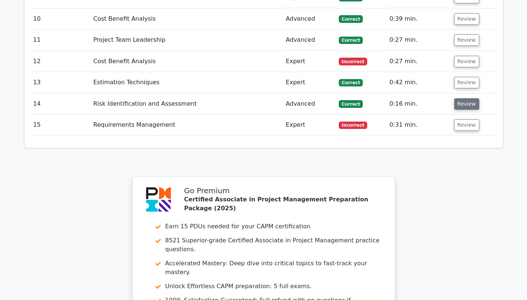
click at [459, 98] on button "Review" at bounding box center [466, 103] width 25 height 11
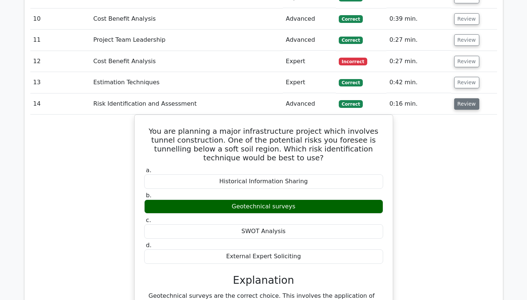
click at [469, 98] on button "Review" at bounding box center [466, 103] width 25 height 11
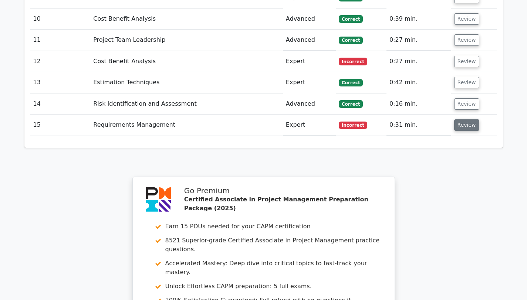
click at [467, 119] on button "Review" at bounding box center [466, 124] width 25 height 11
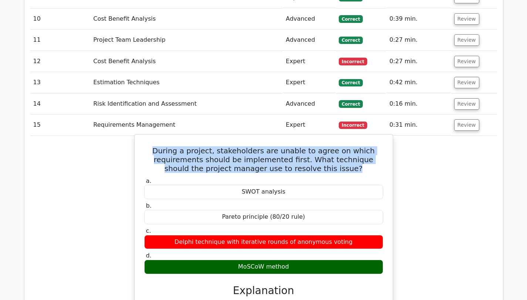
drag, startPoint x: 338, startPoint y: 152, endPoint x: 143, endPoint y: 131, distance: 196.4
click at [143, 146] on h5 "During a project, stakeholders are unable to agree on which requirements should…" at bounding box center [263, 159] width 240 height 27
copy h5 "During a project, stakeholders are unable to agree on which requirements should…"
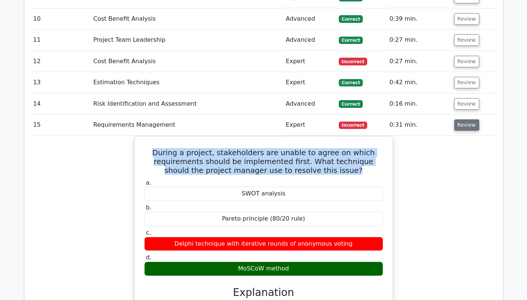
click at [467, 119] on button "Review" at bounding box center [466, 124] width 25 height 11
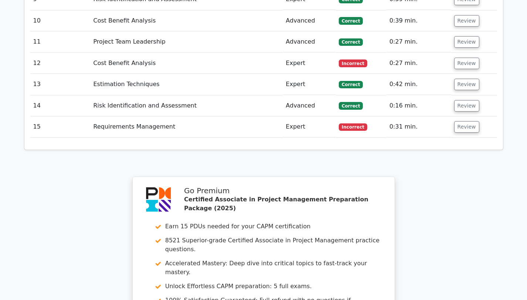
scroll to position [1062, 0]
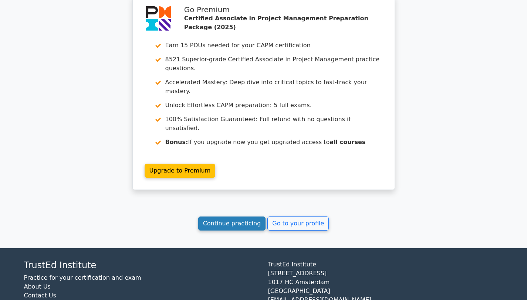
click at [263, 217] on link "Continue practicing" at bounding box center [232, 224] width 68 height 14
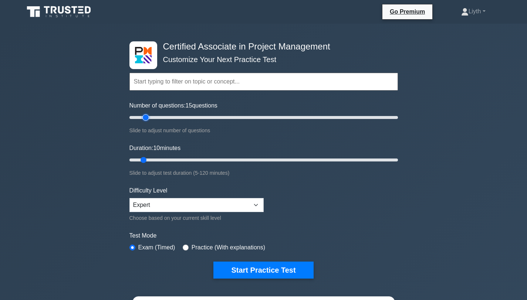
drag, startPoint x: 139, startPoint y: 117, endPoint x: 148, endPoint y: 119, distance: 9.4
type input "15"
click at [148, 119] on input "Number of questions: 15 questions" at bounding box center [263, 117] width 268 height 9
click at [378, 208] on form "Topics Project Scope Management Project Time Management Project Cost Management…" at bounding box center [263, 164] width 268 height 229
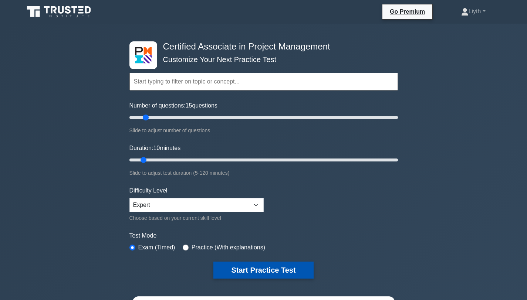
click at [305, 266] on button "Start Practice Test" at bounding box center [263, 270] width 100 height 17
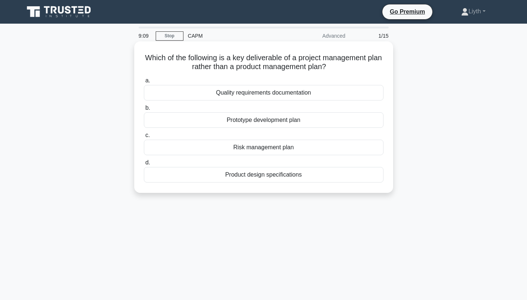
click at [322, 93] on div "Quality requirements documentation" at bounding box center [264, 93] width 240 height 16
click at [144, 83] on input "a. Quality requirements documentation" at bounding box center [144, 80] width 0 height 5
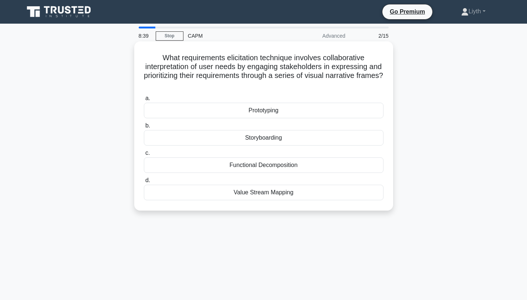
click at [284, 140] on div "Storyboarding" at bounding box center [264, 138] width 240 height 16
click at [144, 128] on input "b. Storyboarding" at bounding box center [144, 126] width 0 height 5
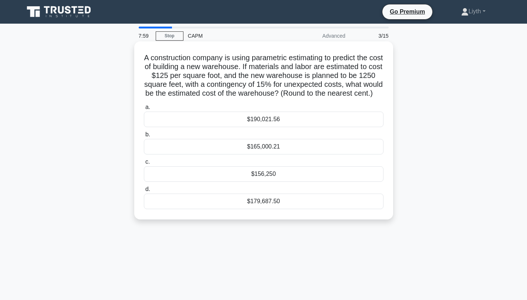
click at [343, 209] on div "$179,687.50" at bounding box center [264, 202] width 240 height 16
click at [144, 192] on input "d. $179,687.50" at bounding box center [144, 189] width 0 height 5
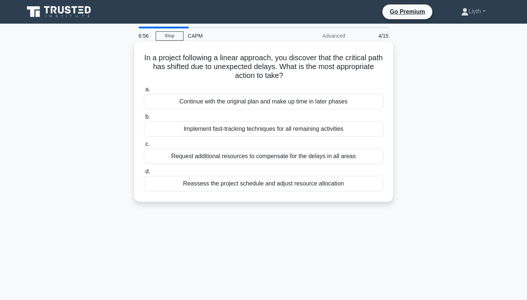
click at [346, 131] on div "Implement fast-tracking techniques for all remaining activities" at bounding box center [264, 129] width 240 height 16
click at [144, 119] on input "b. Implement fast-tracking techniques for all remaining activities" at bounding box center [144, 117] width 0 height 5
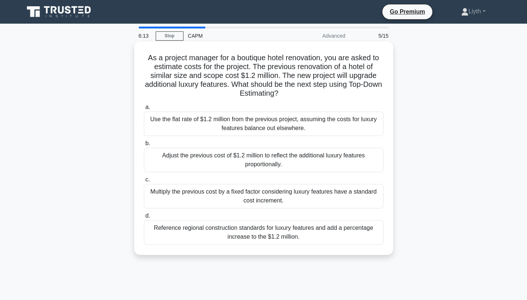
click at [332, 238] on div "Reference regional construction standards for luxury features and add a percent…" at bounding box center [264, 232] width 240 height 24
click at [144, 219] on input "d. Reference regional construction standards for luxury features and add a perc…" at bounding box center [144, 216] width 0 height 5
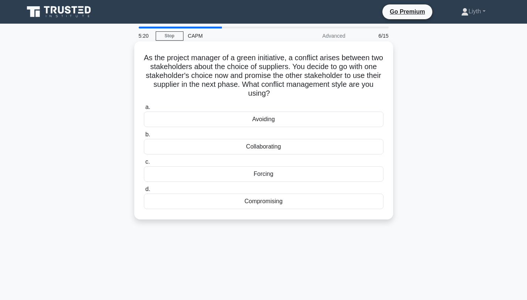
click at [321, 150] on div "Collaborating" at bounding box center [264, 147] width 240 height 16
click at [144, 137] on input "b. Collaborating" at bounding box center [144, 134] width 0 height 5
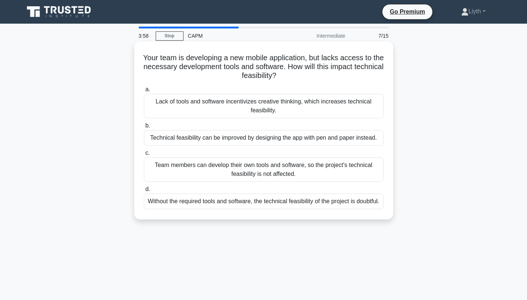
click at [325, 208] on div "Without the required tools and software, the technical feasibility of the proje…" at bounding box center [264, 202] width 240 height 16
click at [144, 192] on input "d. Without the required tools and software, the technical feasibility of the pr…" at bounding box center [144, 189] width 0 height 5
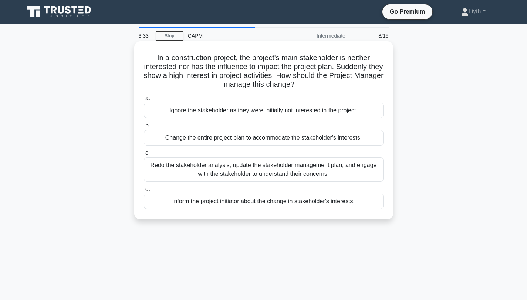
click at [367, 175] on div "Redo the stakeholder analysis, update the stakeholder management plan, and enga…" at bounding box center [264, 170] width 240 height 24
click at [144, 156] on input "c. Redo the stakeholder analysis, update the stakeholder management plan, and e…" at bounding box center [144, 153] width 0 height 5
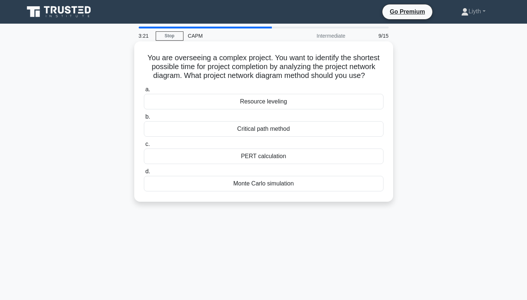
click at [329, 136] on div "Critical path method" at bounding box center [264, 129] width 240 height 16
click at [144, 119] on input "b. Critical path method" at bounding box center [144, 117] width 0 height 5
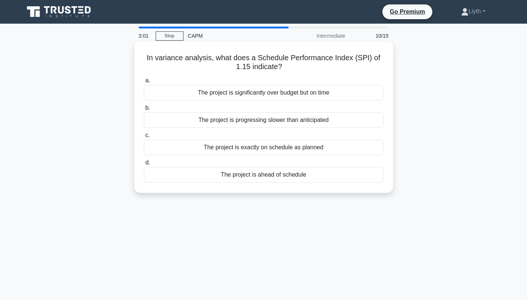
click at [344, 174] on div "The project is ahead of schedule" at bounding box center [264, 175] width 240 height 16
click at [144, 165] on input "d. The project is ahead of schedule" at bounding box center [144, 162] width 0 height 5
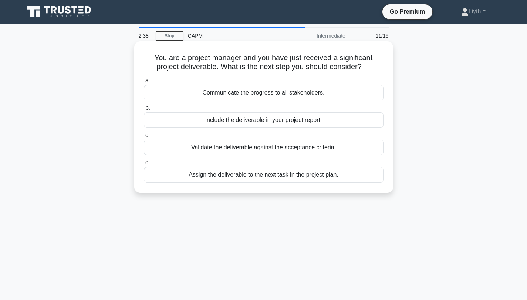
click at [306, 145] on div "Validate the deliverable against the acceptance criteria." at bounding box center [264, 148] width 240 height 16
click at [144, 138] on input "c. Validate the deliverable against the acceptance criteria." at bounding box center [144, 135] width 0 height 5
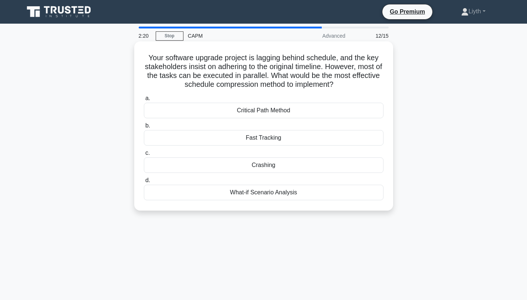
click at [318, 139] on div "Fast Tracking" at bounding box center [264, 138] width 240 height 16
click at [144, 128] on input "b. Fast Tracking" at bounding box center [144, 126] width 0 height 5
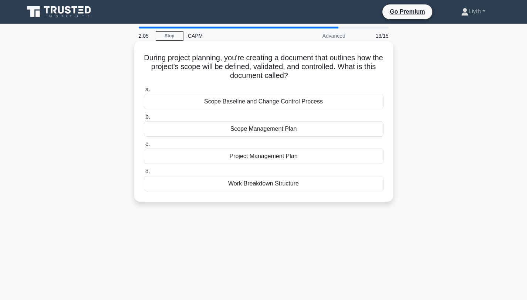
click at [355, 129] on div "Scope Management Plan" at bounding box center [264, 129] width 240 height 16
click at [144, 119] on input "b. Scope Management Plan" at bounding box center [144, 117] width 0 height 5
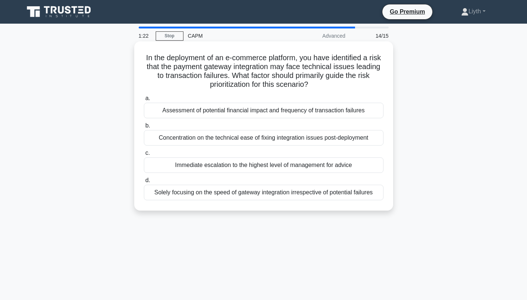
click at [226, 112] on div "Assessment of potential financial impact and frequency of transaction failures" at bounding box center [264, 111] width 240 height 16
click at [144, 101] on input "a. Assessment of potential financial impact and frequency of transaction failur…" at bounding box center [144, 98] width 0 height 5
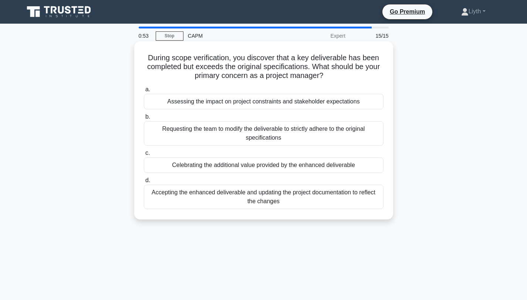
click at [341, 100] on div "Assessing the impact on project constraints and stakeholder expectations" at bounding box center [264, 102] width 240 height 16
click at [144, 92] on input "a. Assessing the impact on project constraints and stakeholder expectations" at bounding box center [144, 89] width 0 height 5
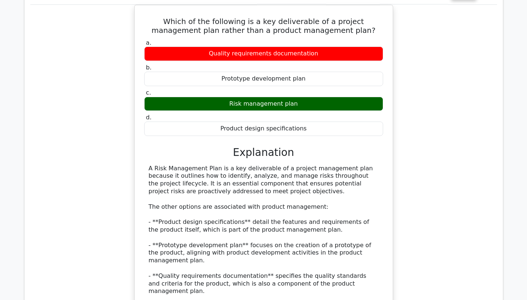
scroll to position [664, 0]
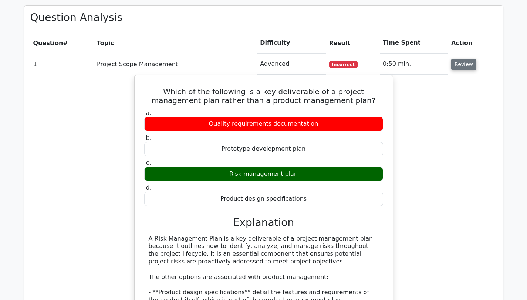
click at [460, 59] on button "Review" at bounding box center [463, 64] width 25 height 11
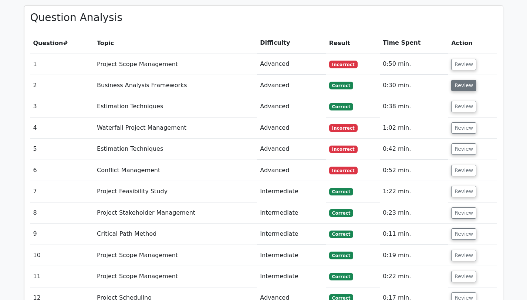
click at [466, 80] on button "Review" at bounding box center [463, 85] width 25 height 11
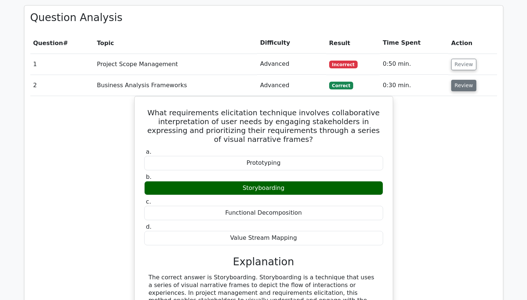
click at [466, 80] on button "Review" at bounding box center [463, 85] width 25 height 11
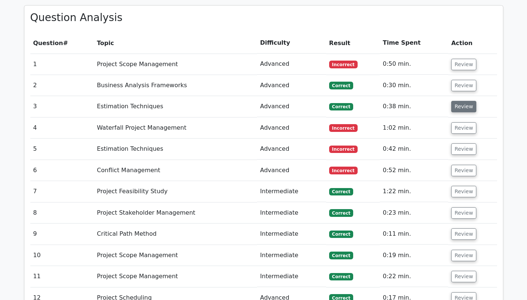
click at [465, 101] on button "Review" at bounding box center [463, 106] width 25 height 11
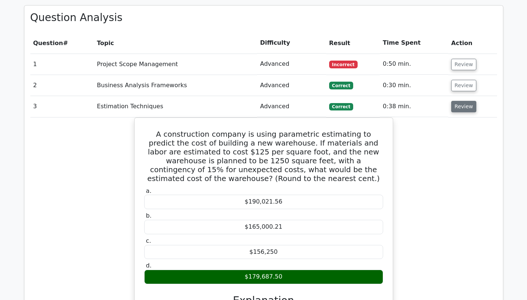
click at [465, 101] on button "Review" at bounding box center [463, 106] width 25 height 11
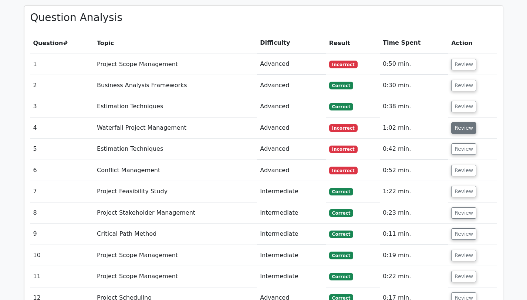
click at [467, 122] on button "Review" at bounding box center [463, 127] width 25 height 11
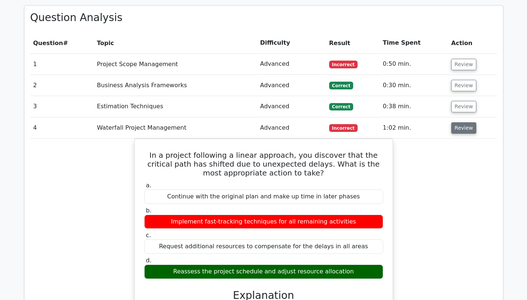
click at [467, 122] on button "Review" at bounding box center [463, 127] width 25 height 11
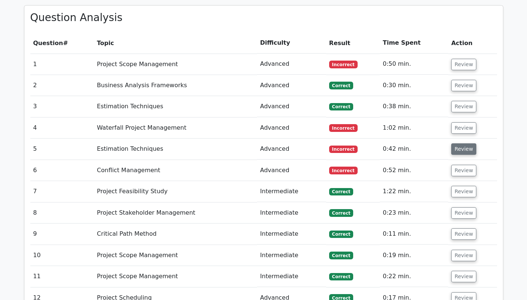
click at [460, 143] on button "Review" at bounding box center [463, 148] width 25 height 11
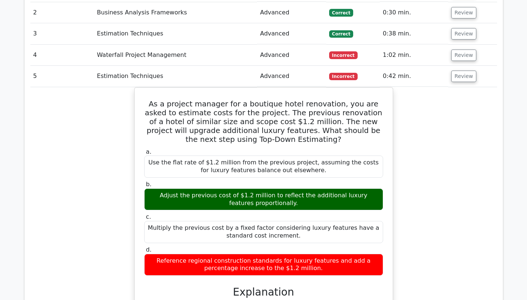
scroll to position [743, 0]
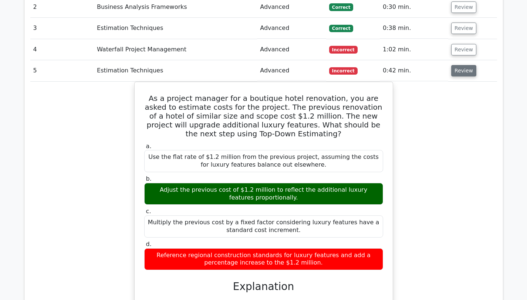
click at [456, 65] on button "Review" at bounding box center [463, 70] width 25 height 11
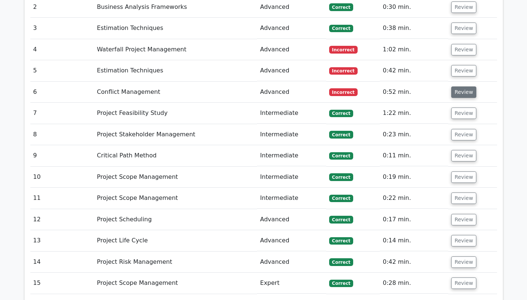
click at [463, 87] on button "Review" at bounding box center [463, 92] width 25 height 11
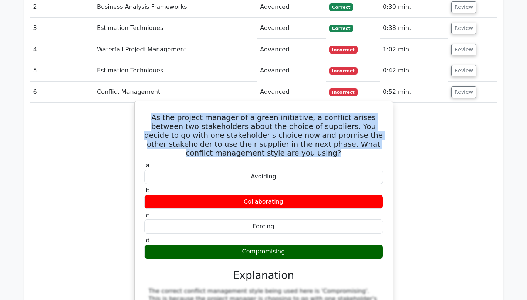
drag, startPoint x: 265, startPoint y: 131, endPoint x: 147, endPoint y: 101, distance: 122.1
click at [147, 113] on h5 "As the project manager of a green initiative, a conflict arises between two sta…" at bounding box center [263, 135] width 240 height 44
copy h5 "As the project manager of a green initiative, a conflict arises between two sta…"
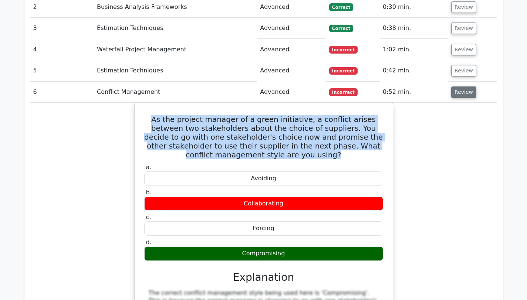
click at [463, 87] on button "Review" at bounding box center [463, 92] width 25 height 11
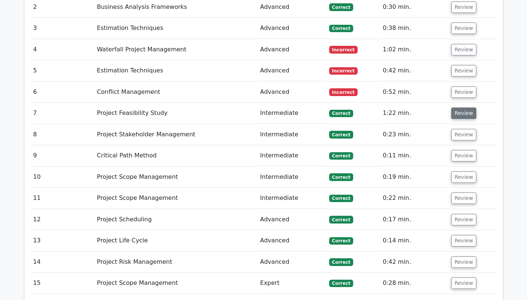
click at [468, 108] on button "Review" at bounding box center [463, 113] width 25 height 11
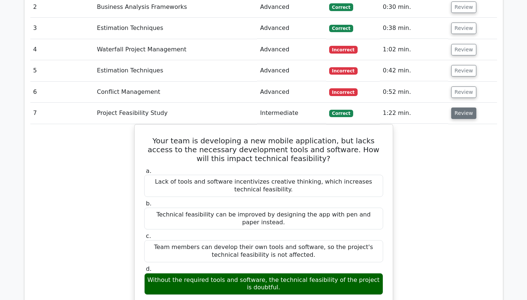
click at [469, 108] on button "Review" at bounding box center [463, 113] width 25 height 11
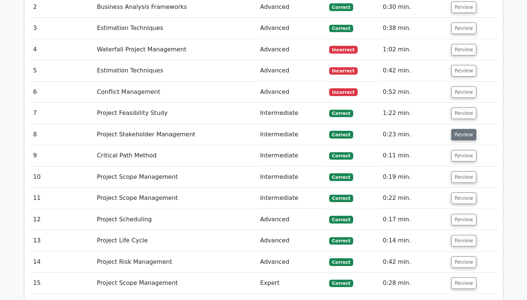
click at [463, 129] on button "Review" at bounding box center [463, 134] width 25 height 11
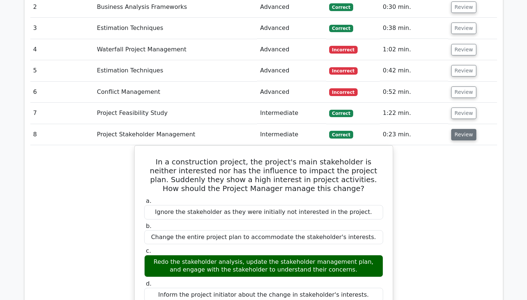
click at [463, 129] on button "Review" at bounding box center [463, 134] width 25 height 11
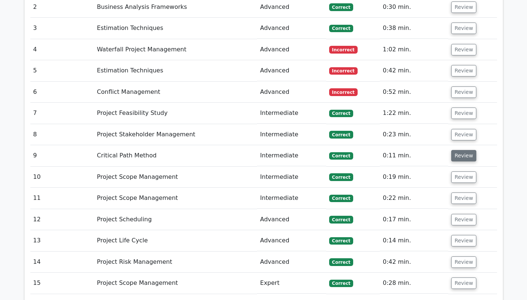
click at [464, 150] on button "Review" at bounding box center [463, 155] width 25 height 11
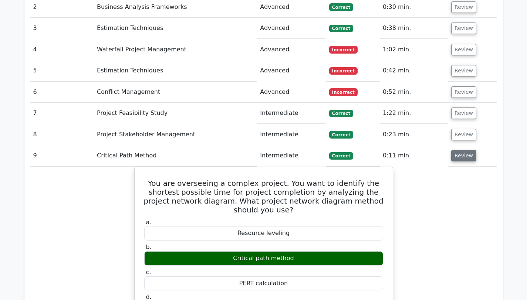
click at [464, 150] on button "Review" at bounding box center [463, 155] width 25 height 11
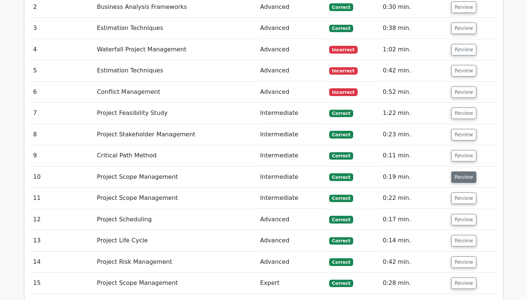
click at [465, 172] on button "Review" at bounding box center [463, 177] width 25 height 11
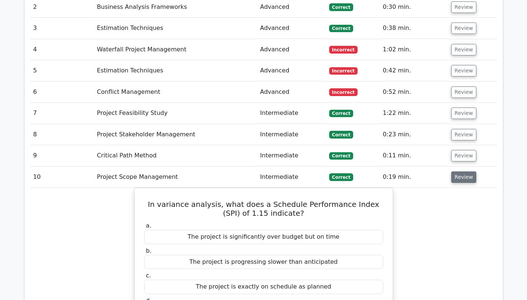
click at [465, 172] on button "Review" at bounding box center [463, 177] width 25 height 11
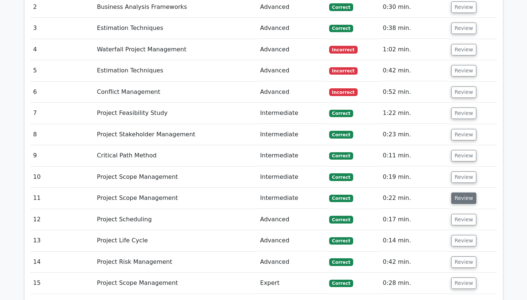
click at [465, 193] on button "Review" at bounding box center [463, 198] width 25 height 11
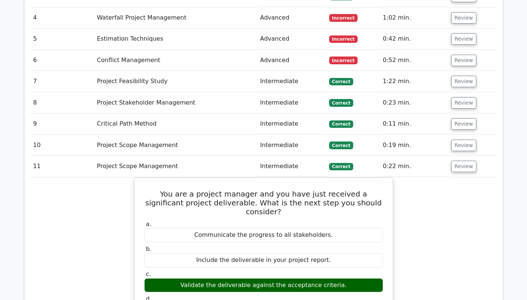
scroll to position [774, 0]
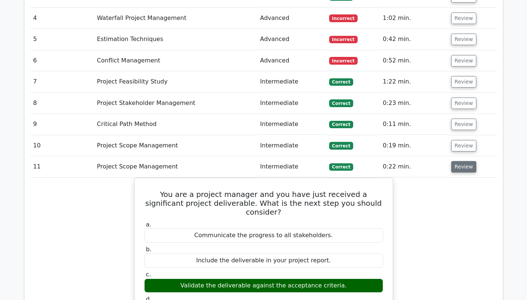
click at [459, 161] on button "Review" at bounding box center [463, 166] width 25 height 11
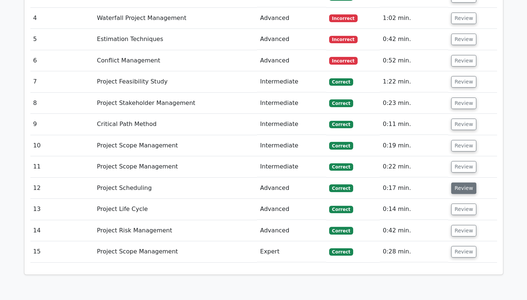
click at [463, 183] on button "Review" at bounding box center [463, 188] width 25 height 11
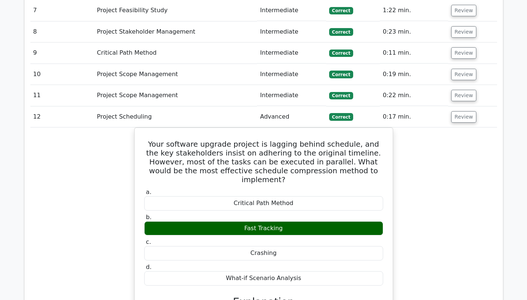
scroll to position [907, 0]
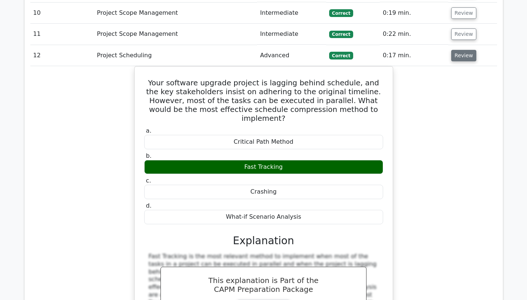
click at [462, 50] on button "Review" at bounding box center [463, 55] width 25 height 11
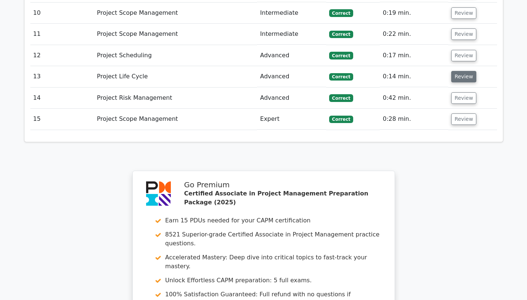
click at [460, 71] on button "Review" at bounding box center [463, 76] width 25 height 11
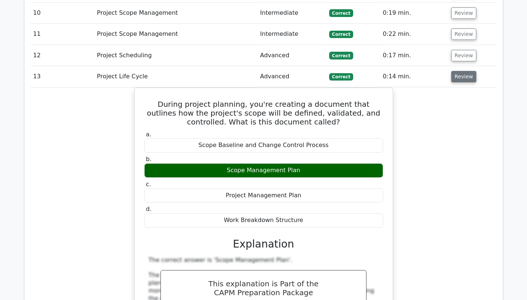
click at [460, 71] on button "Review" at bounding box center [463, 76] width 25 height 11
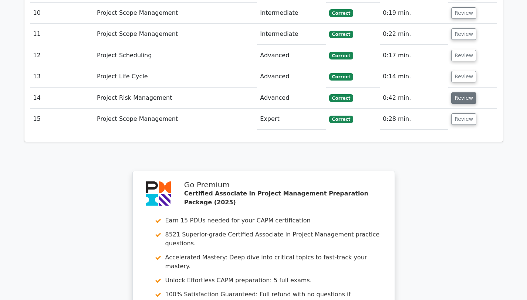
click at [462, 92] on button "Review" at bounding box center [463, 97] width 25 height 11
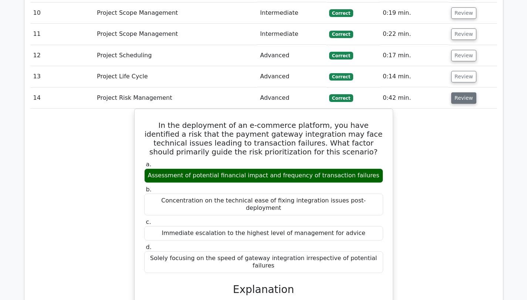
click at [462, 92] on button "Review" at bounding box center [463, 97] width 25 height 11
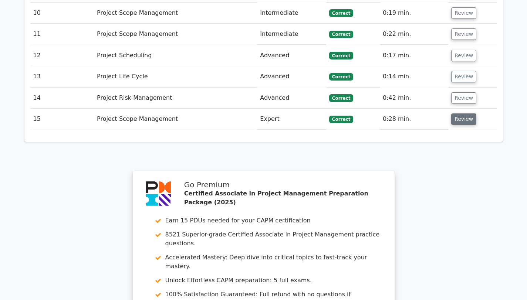
click at [467, 114] on button "Review" at bounding box center [463, 119] width 25 height 11
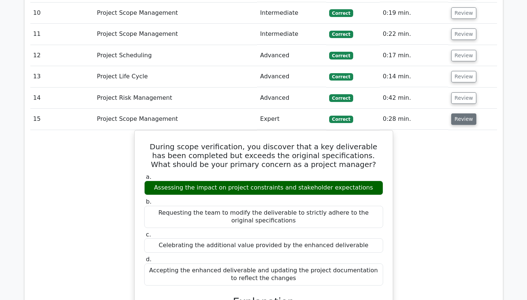
click at [467, 114] on button "Review" at bounding box center [463, 119] width 25 height 11
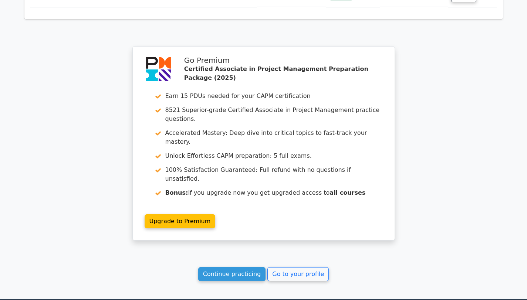
scroll to position [1068, 0]
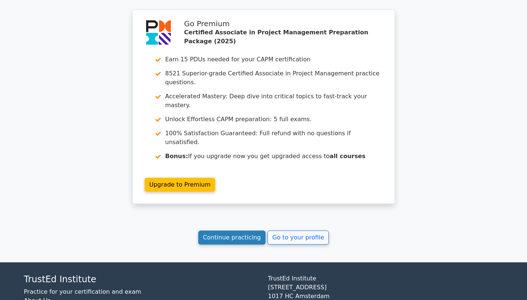
click at [263, 231] on link "Continue practicing" at bounding box center [232, 238] width 68 height 14
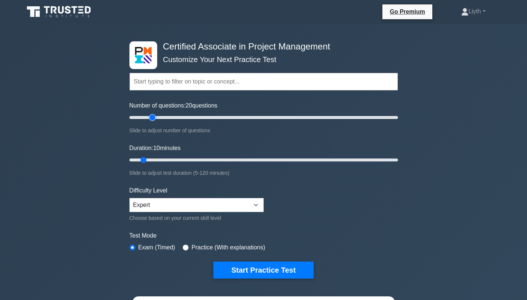
drag, startPoint x: 137, startPoint y: 116, endPoint x: 150, endPoint y: 119, distance: 13.5
type input "20"
click at [150, 119] on input "Number of questions: 20 questions" at bounding box center [263, 117] width 268 height 9
drag, startPoint x: 145, startPoint y: 162, endPoint x: 150, endPoint y: 160, distance: 5.3
type input "15"
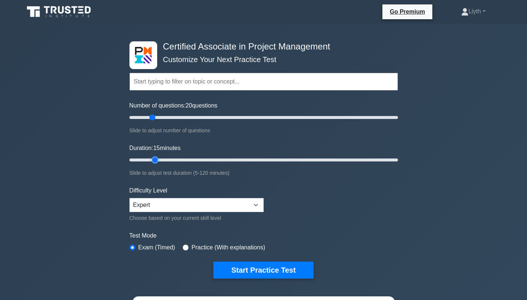
click at [150, 160] on input "Duration: 15 minutes" at bounding box center [263, 160] width 268 height 9
click at [344, 196] on form "Topics Project Scope Management Project Time Management Project Cost Management…" at bounding box center [263, 164] width 268 height 229
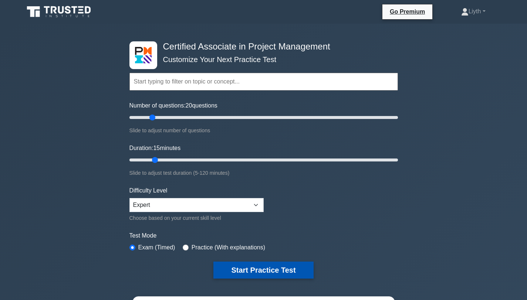
click at [301, 268] on button "Start Practice Test" at bounding box center [263, 270] width 100 height 17
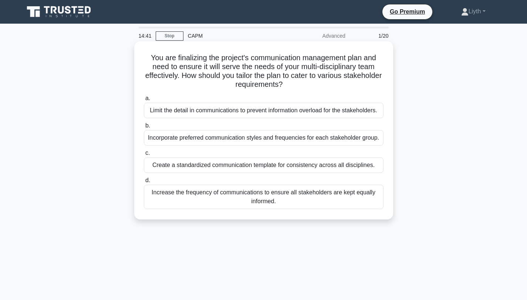
click at [354, 166] on div "Create a standardized communication template for consistency across all discipl…" at bounding box center [264, 166] width 240 height 16
click at [144, 156] on input "c. Create a standardized communication template for consistency across all disc…" at bounding box center [144, 153] width 0 height 5
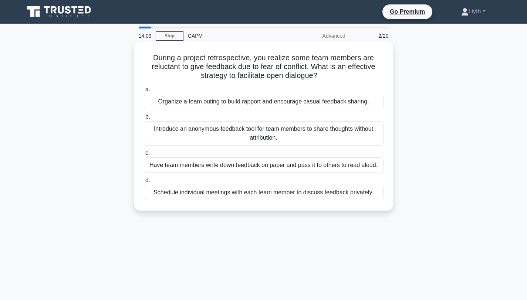
click at [348, 193] on div "Schedule individual meetings with each team member to discuss feedback privatel…" at bounding box center [264, 193] width 240 height 16
click at [144, 183] on input "d. Schedule individual meetings with each team member to discuss feedback priva…" at bounding box center [144, 180] width 0 height 5
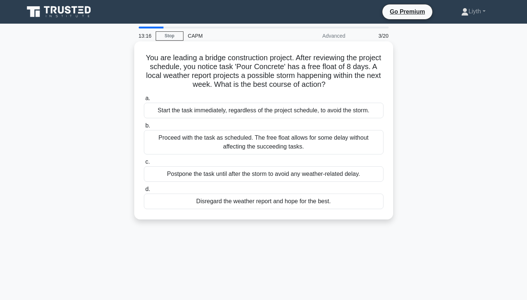
click at [337, 176] on div "Postpone the task until after the storm to avoid any weather-related delay." at bounding box center [264, 174] width 240 height 16
click at [144, 165] on input "c. Postpone the task until after the storm to avoid any weather-related delay." at bounding box center [144, 162] width 0 height 5
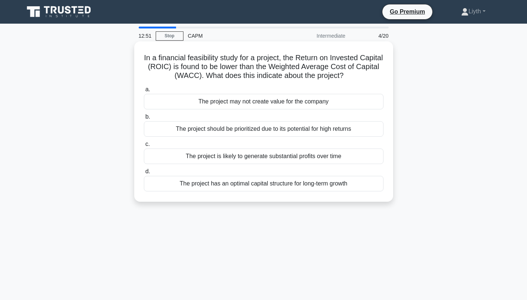
click at [334, 103] on div "The project may not create value for the company" at bounding box center [264, 102] width 240 height 16
click at [144, 92] on input "a. The project may not create value for the company" at bounding box center [144, 89] width 0 height 5
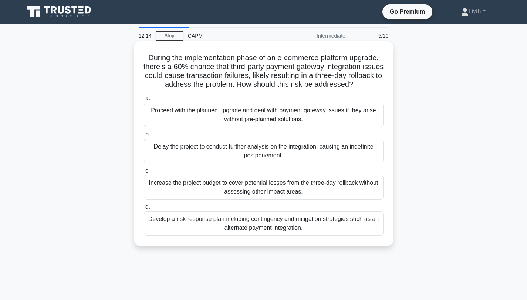
click at [371, 222] on div "Develop a risk response plan including contingency and mitigation strategies su…" at bounding box center [264, 224] width 240 height 24
click at [144, 210] on input "d. Develop a risk response plan including contingency and mitigation strategies…" at bounding box center [144, 207] width 0 height 5
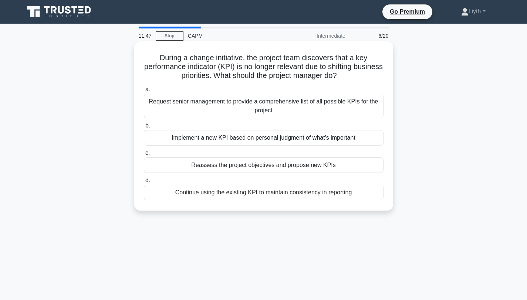
click at [340, 163] on div "Reassess the project objectives and propose new KPIs" at bounding box center [264, 166] width 240 height 16
click at [144, 156] on input "c. Reassess the project objectives and propose new KPIs" at bounding box center [144, 153] width 0 height 5
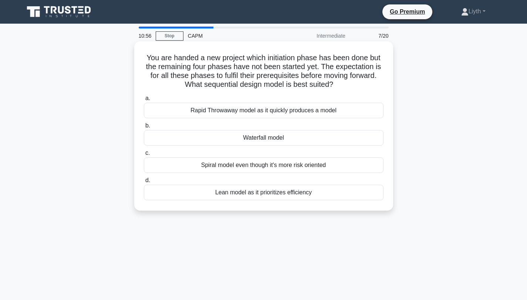
click at [356, 142] on div "Waterfall model" at bounding box center [264, 138] width 240 height 16
click at [144, 128] on input "b. Waterfall model" at bounding box center [144, 126] width 0 height 5
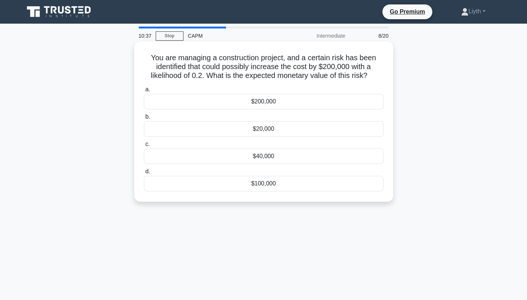
click at [361, 159] on div "$40,000" at bounding box center [264, 157] width 240 height 16
click at [144, 147] on input "c. $40,000" at bounding box center [144, 144] width 0 height 5
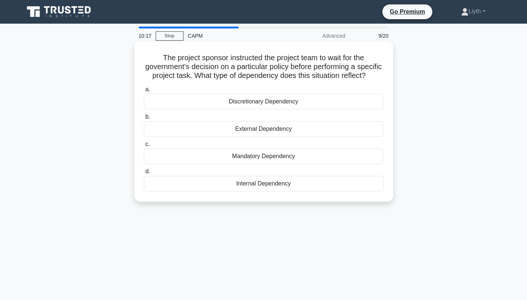
click at [301, 128] on div "External Dependency" at bounding box center [264, 129] width 240 height 16
click at [144, 119] on input "b. External Dependency" at bounding box center [144, 117] width 0 height 5
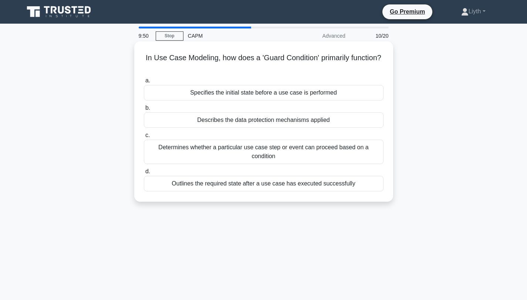
click at [358, 156] on div "Determines whether a particular use case step or event can proceed based on a c…" at bounding box center [264, 152] width 240 height 24
click at [144, 138] on input "c. Determines whether a particular use case step or event can proceed based on …" at bounding box center [144, 135] width 0 height 5
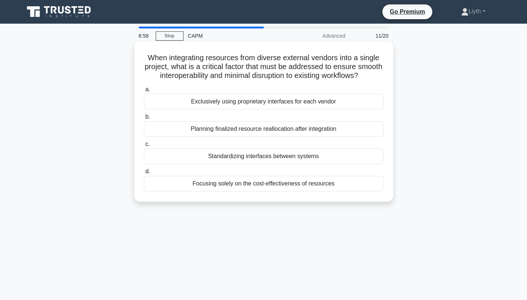
click at [371, 163] on div "Standardizing interfaces between systems" at bounding box center [264, 157] width 240 height 16
click at [144, 147] on input "c. Standardizing interfaces between systems" at bounding box center [144, 144] width 0 height 5
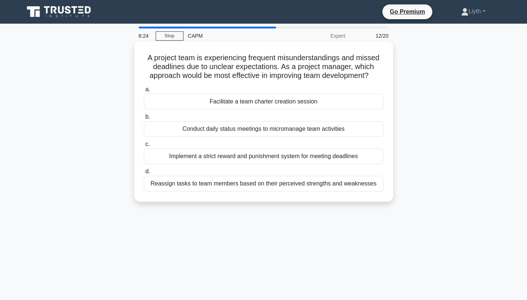
click at [360, 105] on div "Facilitate a team charter creation session" at bounding box center [264, 102] width 240 height 16
click at [144, 92] on input "a. Facilitate a team charter creation session" at bounding box center [144, 89] width 0 height 5
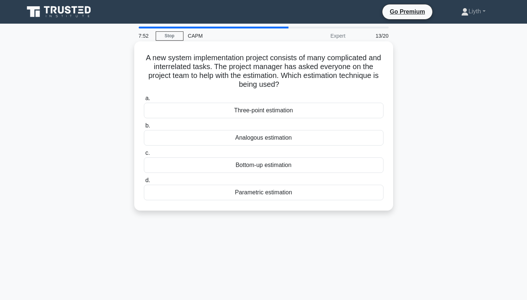
click at [300, 165] on div "Bottom-up estimation" at bounding box center [264, 166] width 240 height 16
click at [144, 156] on input "c. Bottom-up estimation" at bounding box center [144, 153] width 0 height 5
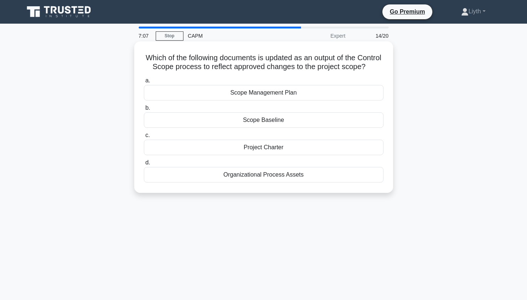
click at [270, 125] on div "Scope Baseline" at bounding box center [264, 120] width 240 height 16
click at [144, 111] on input "b. Scope Baseline" at bounding box center [144, 108] width 0 height 5
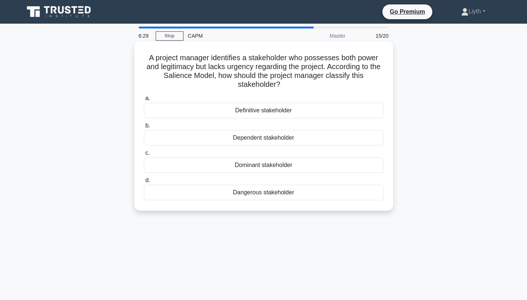
click at [318, 114] on div "Definitive stakeholder" at bounding box center [264, 111] width 240 height 16
click at [144, 101] on input "a. Definitive stakeholder" at bounding box center [144, 98] width 0 height 5
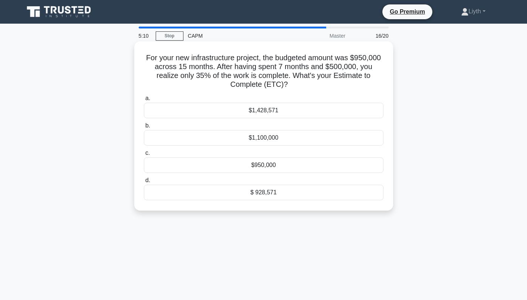
click at [308, 195] on div "$ 928,571" at bounding box center [264, 193] width 240 height 16
click at [144, 183] on input "d. $ 928,571" at bounding box center [144, 180] width 0 height 5
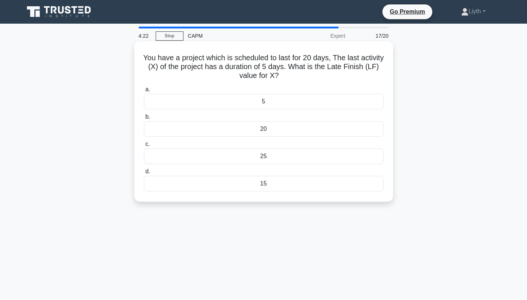
click at [292, 126] on div "20" at bounding box center [264, 129] width 240 height 16
click at [144, 119] on input "b. 20" at bounding box center [144, 117] width 0 height 5
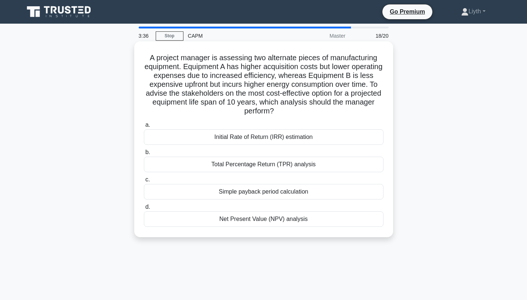
click at [329, 197] on div "Simple payback period calculation" at bounding box center [264, 192] width 240 height 16
click at [144, 182] on input "c. Simple payback period calculation" at bounding box center [144, 179] width 0 height 5
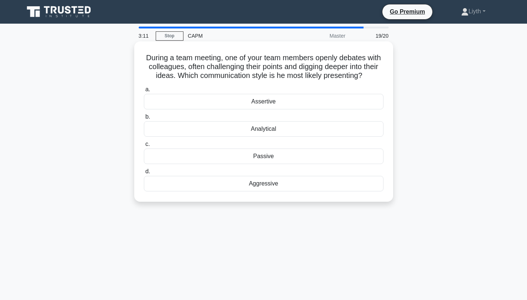
click at [305, 186] on div "Aggressive" at bounding box center [264, 184] width 240 height 16
click at [144, 174] on input "d. Aggressive" at bounding box center [144, 171] width 0 height 5
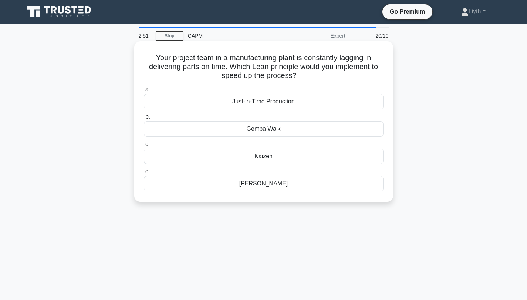
click at [321, 163] on div "Kaizen" at bounding box center [264, 157] width 240 height 16
click at [144, 147] on input "c. Kaizen" at bounding box center [144, 144] width 0 height 5
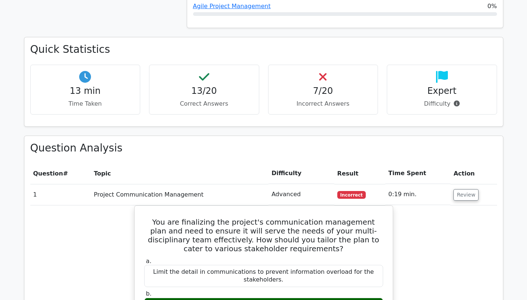
scroll to position [672, 0]
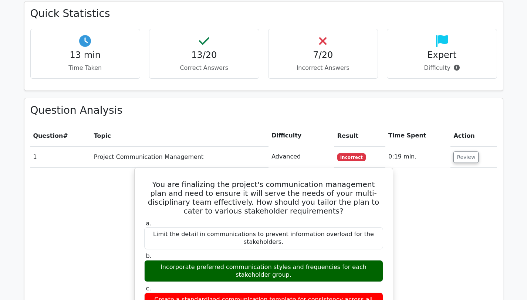
click at [450, 146] on td "Review" at bounding box center [473, 156] width 46 height 21
click at [483, 146] on td "Review" at bounding box center [473, 156] width 46 height 21
click at [476, 146] on td "Review" at bounding box center [473, 156] width 46 height 21
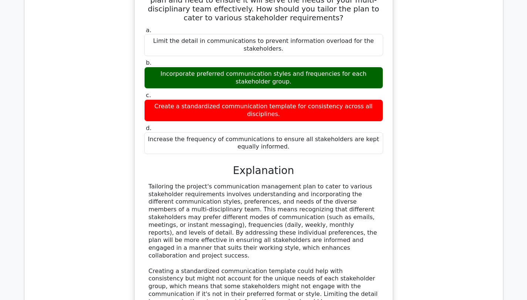
scroll to position [771, 0]
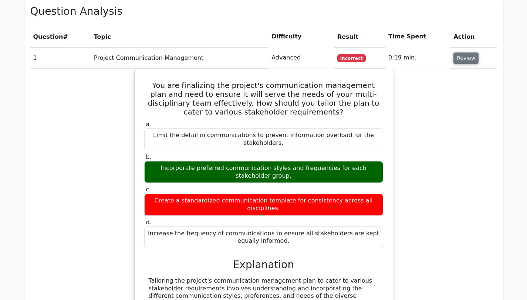
click at [458, 53] on button "Review" at bounding box center [465, 58] width 25 height 11
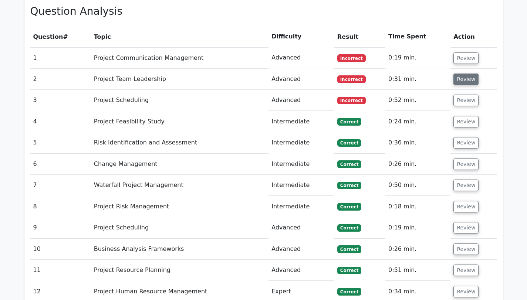
click at [470, 74] on button "Review" at bounding box center [465, 79] width 25 height 11
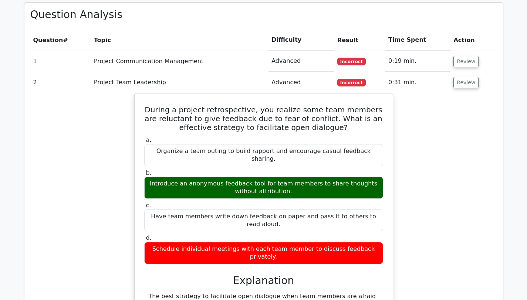
scroll to position [752, 0]
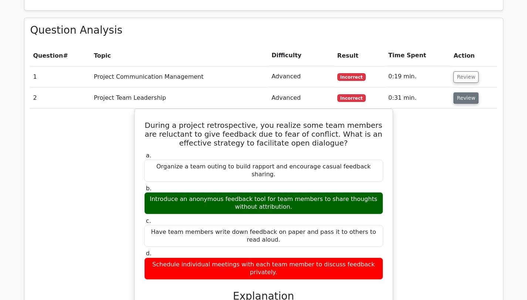
click at [467, 92] on button "Review" at bounding box center [465, 97] width 25 height 11
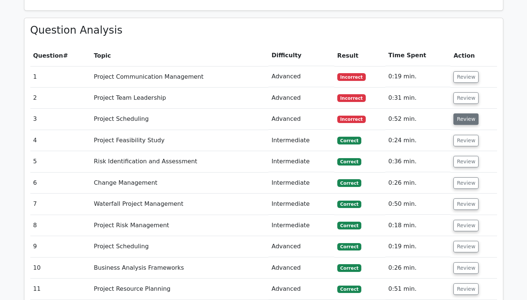
click at [469, 114] on button "Review" at bounding box center [465, 119] width 25 height 11
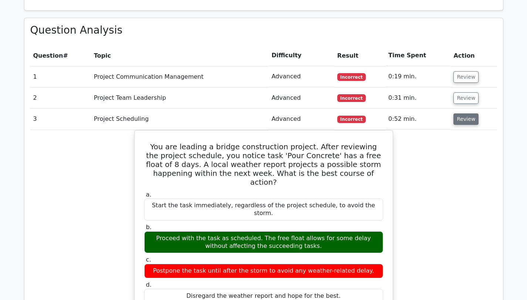
click at [469, 114] on button "Review" at bounding box center [465, 119] width 25 height 11
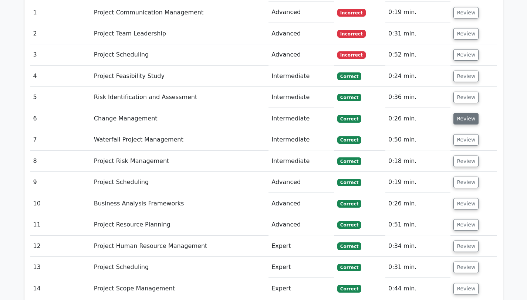
scroll to position [815, 0]
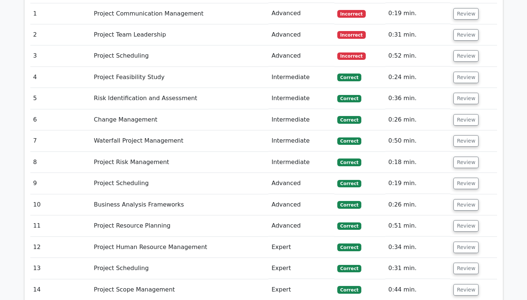
click at [465, 67] on td "Review" at bounding box center [473, 77] width 46 height 21
click at [466, 72] on button "Review" at bounding box center [465, 77] width 25 height 11
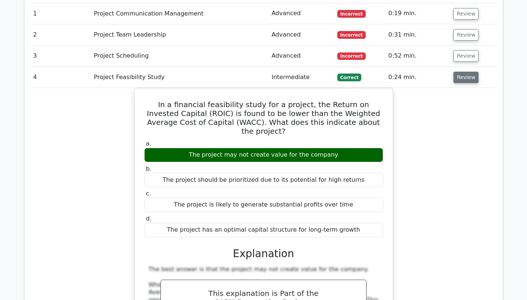
click at [466, 72] on button "Review" at bounding box center [465, 77] width 25 height 11
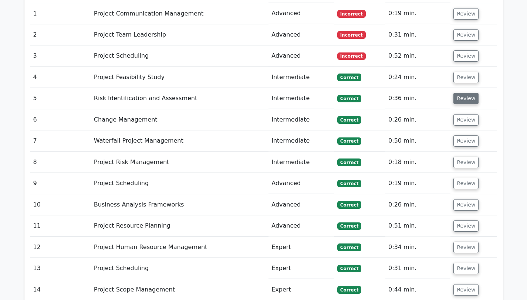
click at [467, 93] on button "Review" at bounding box center [465, 98] width 25 height 11
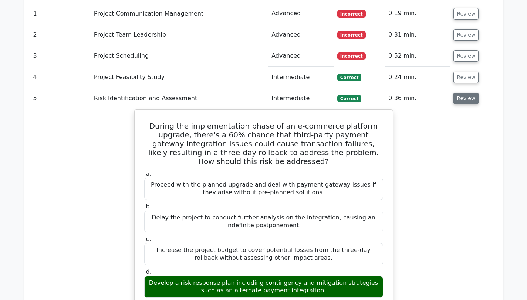
click at [467, 93] on button "Review" at bounding box center [465, 98] width 25 height 11
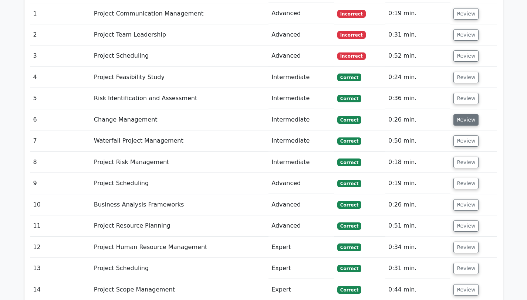
click at [466, 114] on button "Review" at bounding box center [465, 119] width 25 height 11
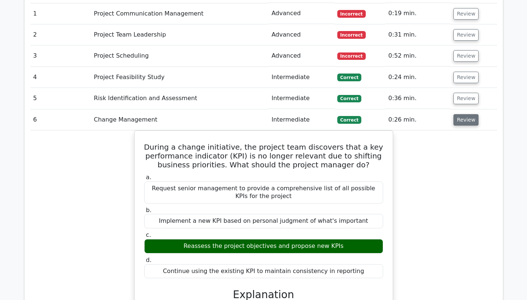
click at [466, 114] on button "Review" at bounding box center [465, 119] width 25 height 11
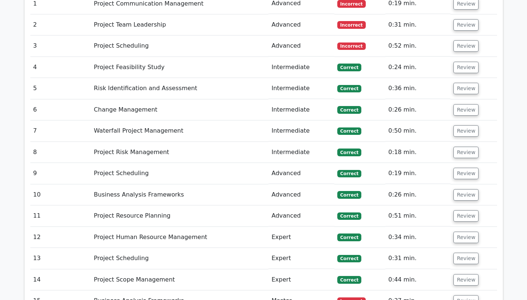
scroll to position [961, 0]
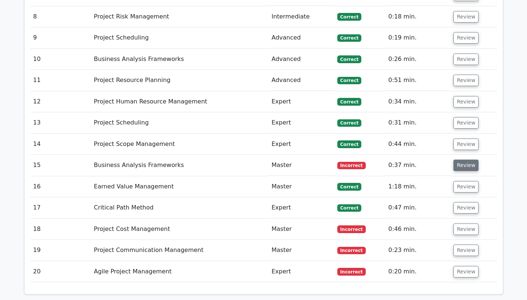
click at [469, 160] on button "Review" at bounding box center [465, 165] width 25 height 11
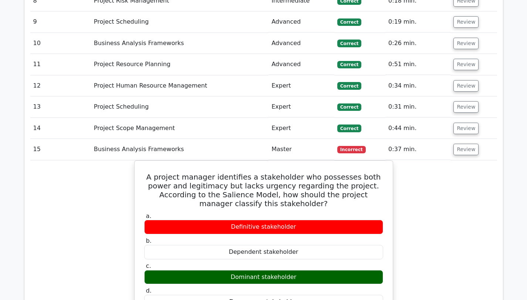
scroll to position [977, 0]
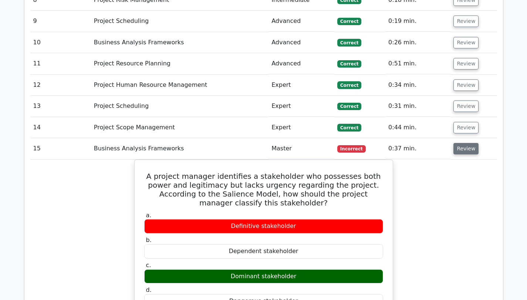
click at [463, 143] on button "Review" at bounding box center [465, 148] width 25 height 11
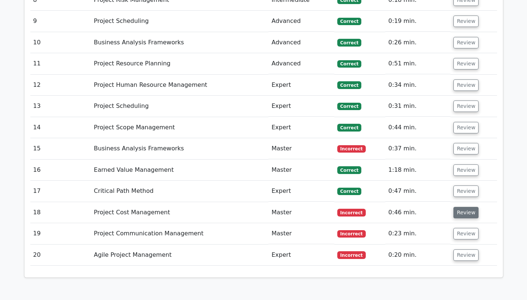
click at [463, 207] on button "Review" at bounding box center [465, 212] width 25 height 11
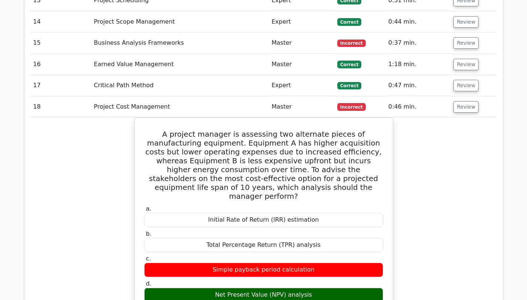
scroll to position [1085, 0]
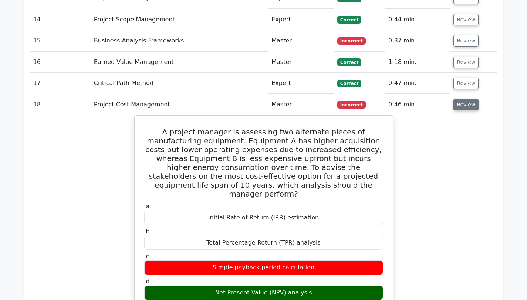
click at [469, 99] on button "Review" at bounding box center [465, 104] width 25 height 11
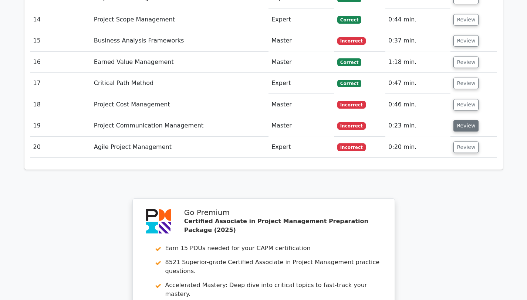
click at [466, 120] on button "Review" at bounding box center [465, 125] width 25 height 11
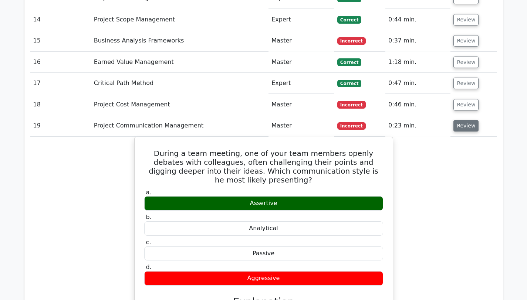
click at [466, 120] on button "Review" at bounding box center [465, 125] width 25 height 11
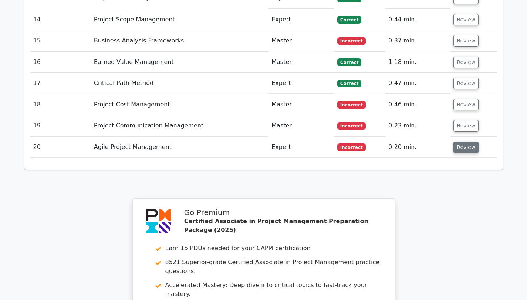
click at [462, 142] on button "Review" at bounding box center [465, 147] width 25 height 11
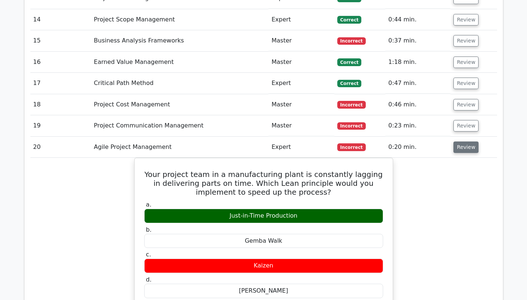
click at [462, 142] on button "Review" at bounding box center [465, 147] width 25 height 11
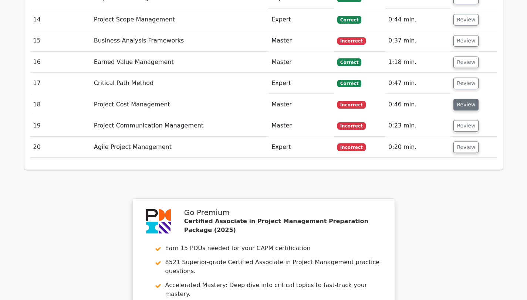
click at [465, 99] on button "Review" at bounding box center [465, 104] width 25 height 11
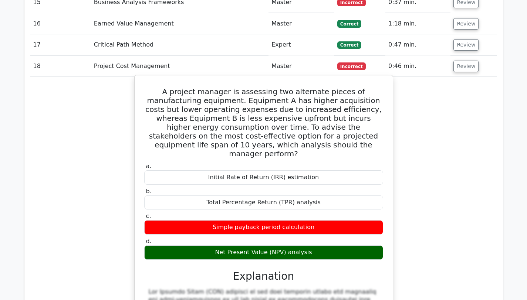
scroll to position [1127, 0]
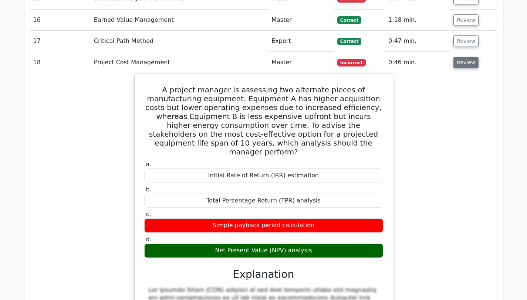
click at [462, 57] on button "Review" at bounding box center [465, 62] width 25 height 11
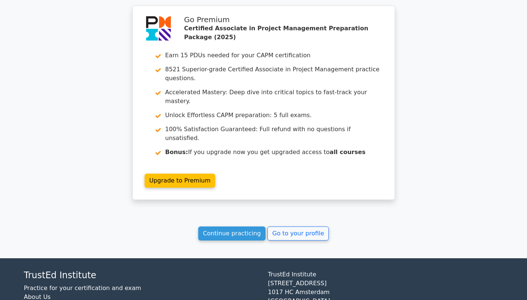
scroll to position [1289, 0]
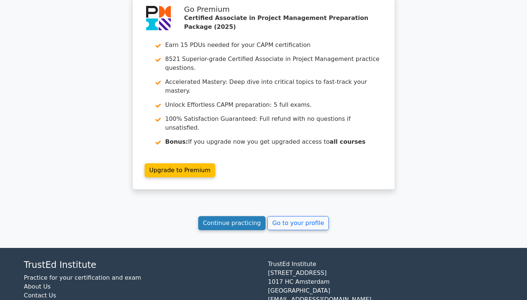
click at [251, 216] on link "Continue practicing" at bounding box center [232, 223] width 68 height 14
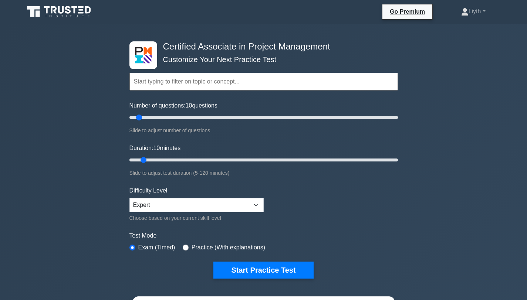
click at [388, 243] on div "Test Mode Exam (Timed) Practice (With explanations)" at bounding box center [263, 241] width 268 height 21
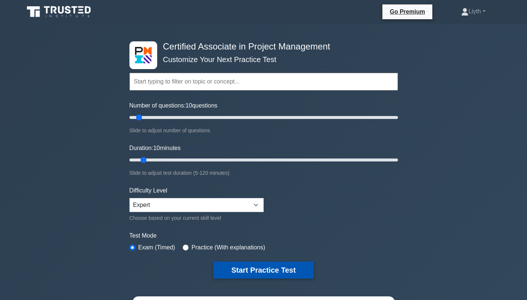
click at [273, 266] on button "Start Practice Test" at bounding box center [263, 270] width 100 height 17
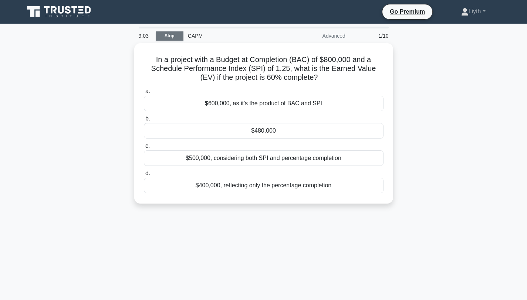
click at [178, 34] on link "Stop" at bounding box center [170, 35] width 28 height 9
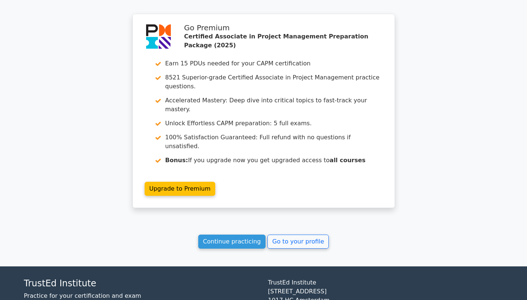
scroll to position [627, 0]
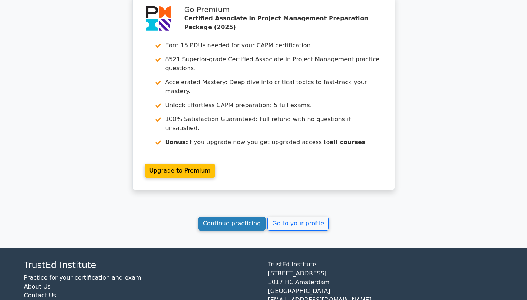
click at [259, 217] on link "Continue practicing" at bounding box center [232, 224] width 68 height 14
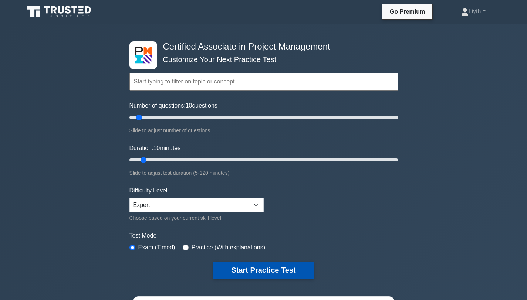
click at [298, 268] on button "Start Practice Test" at bounding box center [263, 270] width 100 height 17
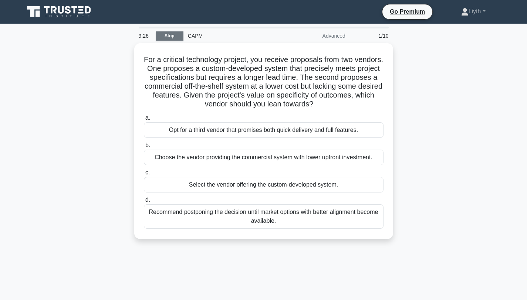
click at [177, 35] on link "Stop" at bounding box center [170, 35] width 28 height 9
